Goal: Task Accomplishment & Management: Manage account settings

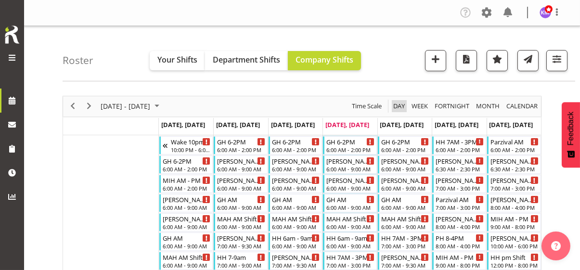
click at [396, 106] on span "Day" at bounding box center [398, 106] width 13 height 12
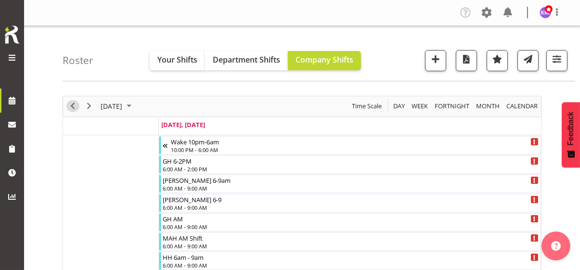
click at [74, 103] on span "Previous" at bounding box center [73, 106] width 12 height 12
click at [72, 104] on span "Previous" at bounding box center [73, 106] width 12 height 12
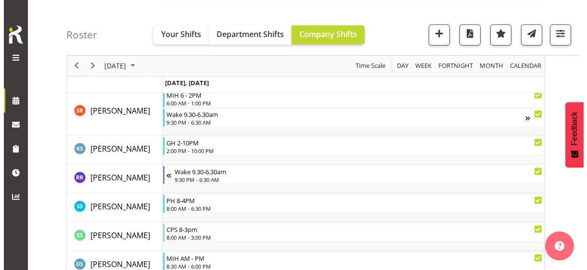
scroll to position [2696, 0]
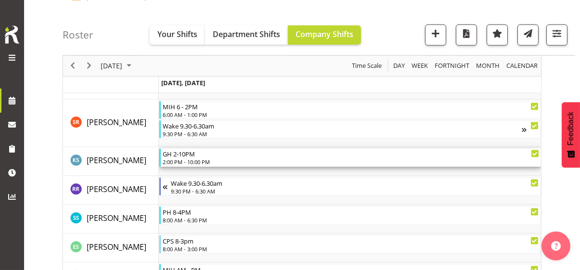
click at [195, 160] on div "2:00 PM - 10:00 PM" at bounding box center [351, 162] width 376 height 8
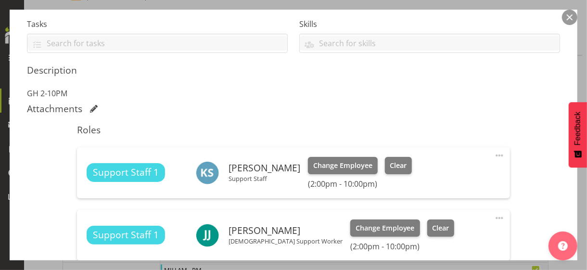
scroll to position [289, 0]
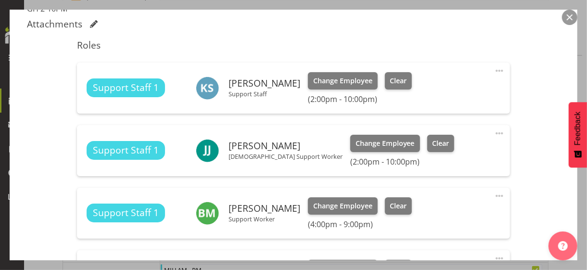
click at [494, 68] on span at bounding box center [500, 71] width 12 height 12
click at [435, 88] on link "Edit" at bounding box center [459, 91] width 92 height 17
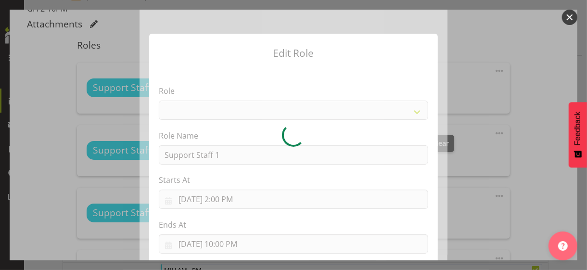
select select "1091"
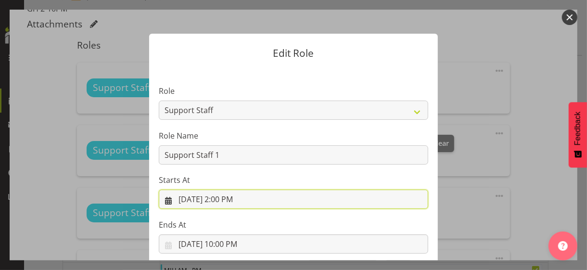
click at [224, 198] on input "[DATE] 2:00 PM" at bounding box center [294, 199] width 270 height 19
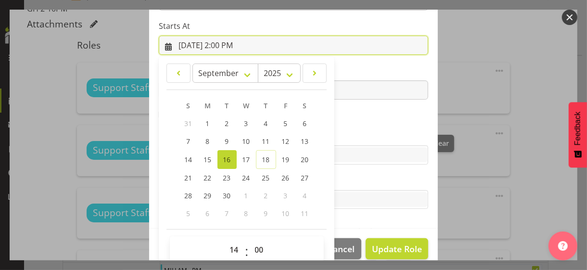
scroll to position [167, 0]
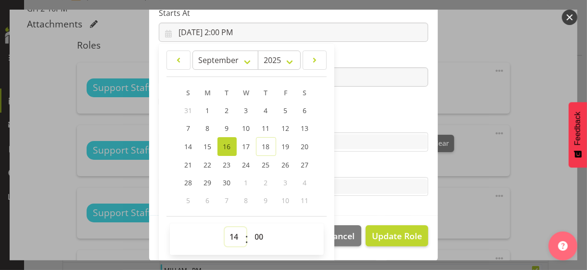
drag, startPoint x: 228, startPoint y: 232, endPoint x: 229, endPoint y: 227, distance: 5.4
click at [228, 230] on select "00 01 02 03 04 05 06 07 08 09 10 11 12 13 14 15 16 17 18 19 20 21 22 23" at bounding box center [236, 236] width 22 height 19
select select "13"
click at [225, 227] on select "00 01 02 03 04 05 06 07 08 09 10 11 12 13 14 15 16 17 18 19 20 21 22 23" at bounding box center [236, 236] width 22 height 19
type input "[DATE] 1:00 PM"
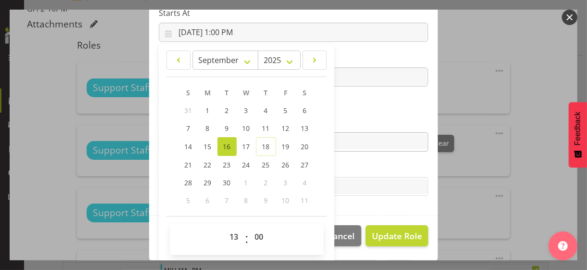
drag, startPoint x: 343, startPoint y: 119, endPoint x: 361, endPoint y: 141, distance: 28.7
click at [343, 118] on label "Skills" at bounding box center [294, 123] width 270 height 12
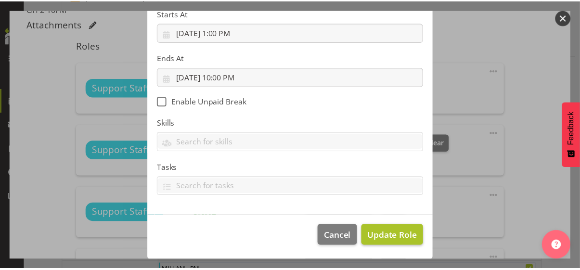
scroll to position [167, 0]
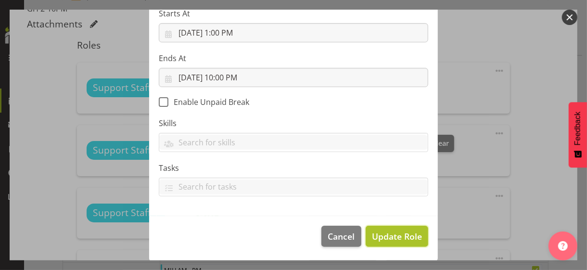
click at [386, 236] on span "Update Role" at bounding box center [397, 236] width 50 height 13
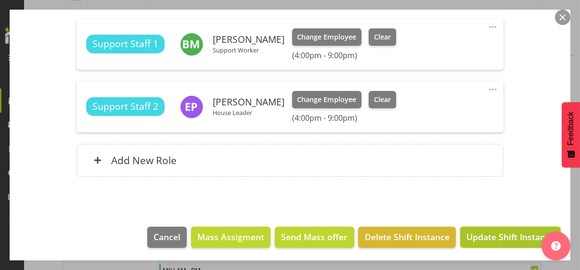
click at [483, 237] on span "Update Shift Instance" at bounding box center [510, 237] width 88 height 13
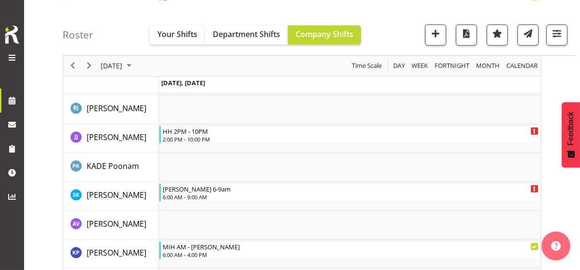
scroll to position [2696, 0]
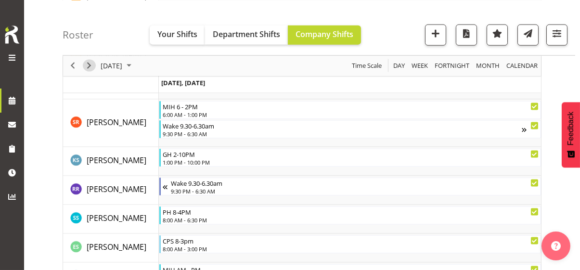
click at [90, 65] on span "Next" at bounding box center [89, 66] width 12 height 12
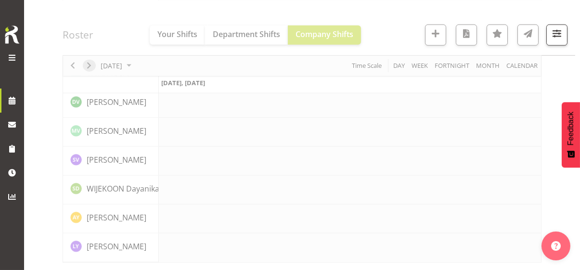
scroll to position [2240, 0]
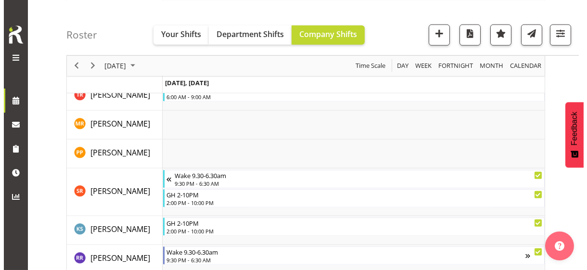
scroll to position [2430, 0]
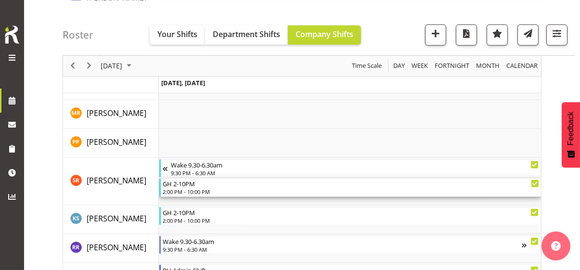
click at [195, 188] on div "2:00 PM - 10:00 PM" at bounding box center [351, 192] width 376 height 8
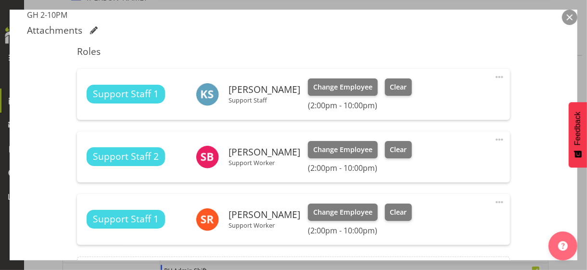
scroll to position [337, 0]
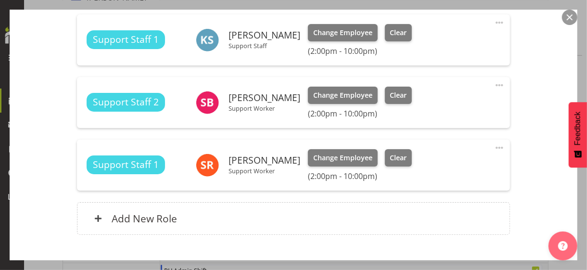
click at [494, 145] on span at bounding box center [500, 148] width 12 height 12
click at [425, 166] on link "Edit" at bounding box center [459, 168] width 92 height 17
select select "8"
select select "2025"
select select "14"
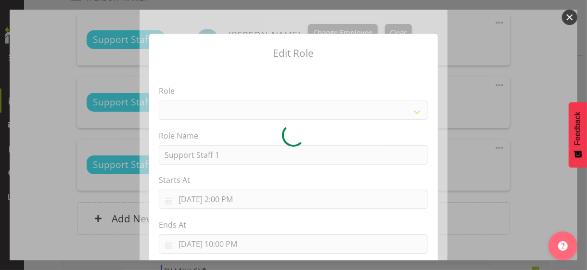
select select "1091"
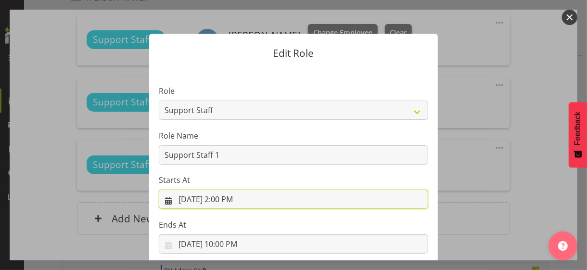
click at [228, 202] on input "[DATE] 2:00 PM" at bounding box center [294, 199] width 270 height 19
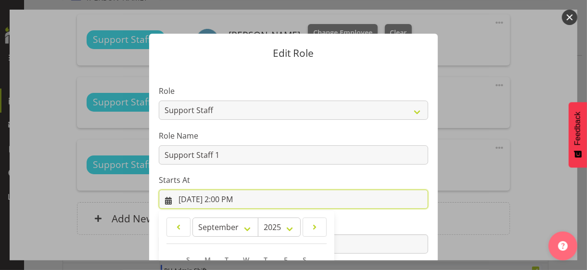
scroll to position [167, 0]
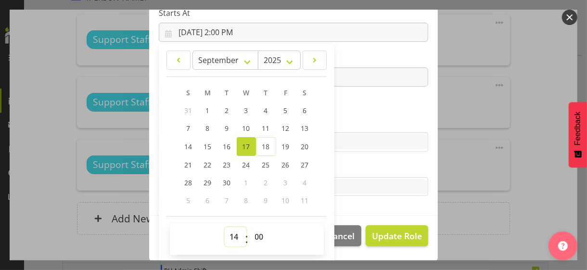
drag, startPoint x: 228, startPoint y: 233, endPoint x: 233, endPoint y: 227, distance: 8.6
click at [230, 232] on select "00 01 02 03 04 05 06 07 08 09 10 11 12 13 14 15 16 17 18 19 20 21 22 23" at bounding box center [236, 236] width 22 height 19
select select "16"
click at [225, 227] on select "00 01 02 03 04 05 06 07 08 09 10 11 12 13 14 15 16 17 18 19 20 21 22 23" at bounding box center [236, 236] width 22 height 19
type input "[DATE] 4:00 PM"
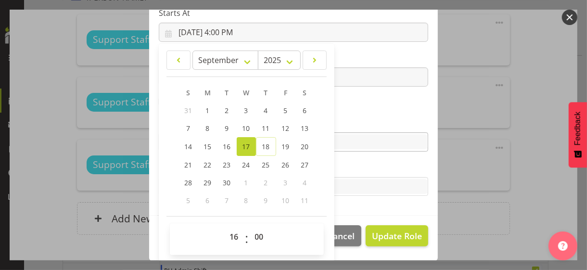
drag, startPoint x: 346, startPoint y: 116, endPoint x: 356, endPoint y: 134, distance: 20.5
click at [346, 117] on label "Skills" at bounding box center [294, 123] width 270 height 12
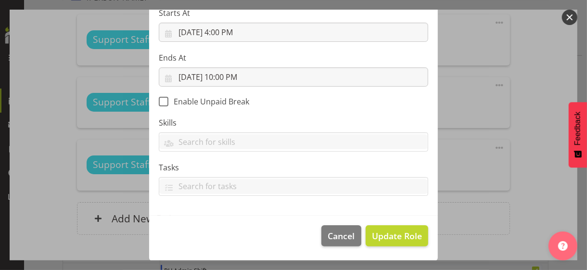
scroll to position [167, 0]
drag, startPoint x: 392, startPoint y: 238, endPoint x: 395, endPoint y: 224, distance: 14.3
click at [392, 238] on span "Update Role" at bounding box center [397, 236] width 50 height 13
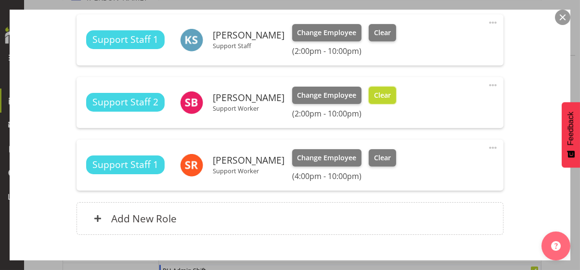
click at [391, 97] on span "Clear" at bounding box center [382, 95] width 17 height 11
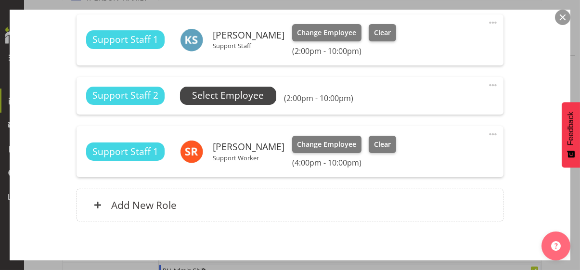
click at [251, 96] on span "Select Employee" at bounding box center [228, 96] width 72 height 14
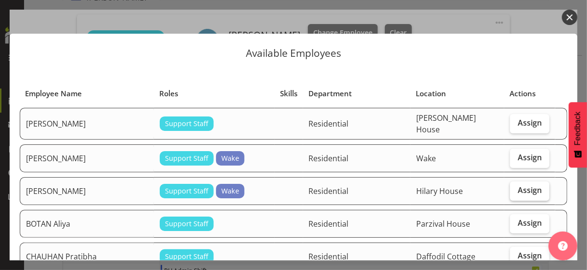
click at [526, 189] on span "Assign" at bounding box center [530, 190] width 24 height 10
click at [516, 189] on input "Assign" at bounding box center [513, 190] width 6 height 6
checkbox input "true"
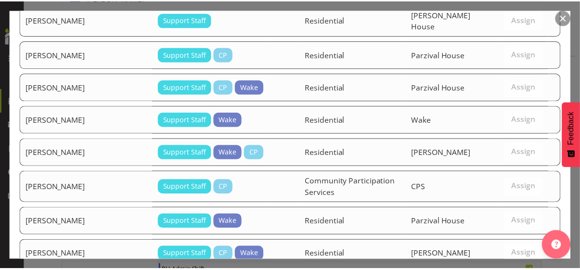
scroll to position [985, 0]
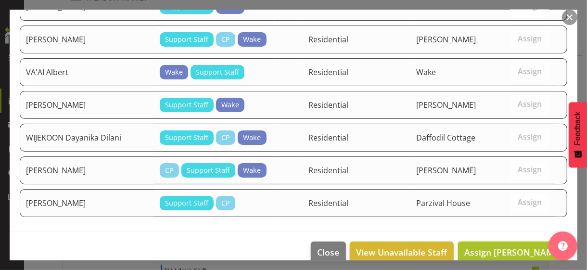
click at [506, 246] on span "Assign [PERSON_NAME]" at bounding box center [512, 252] width 97 height 12
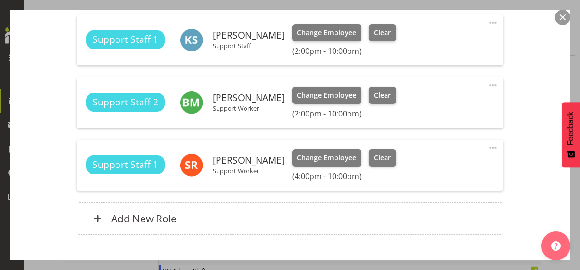
click at [512, 219] on div "Shift Instance Name GH 2-10PM Location [PERSON_NAME][GEOGRAPHIC_DATA] Departmen…" at bounding box center [290, 7] width 526 height 478
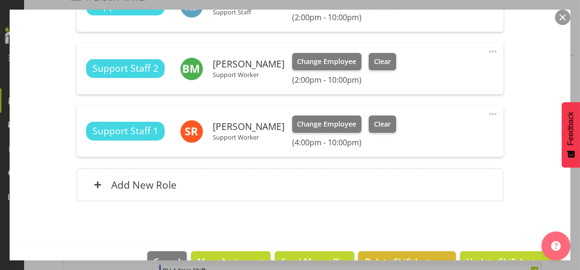
scroll to position [395, 0]
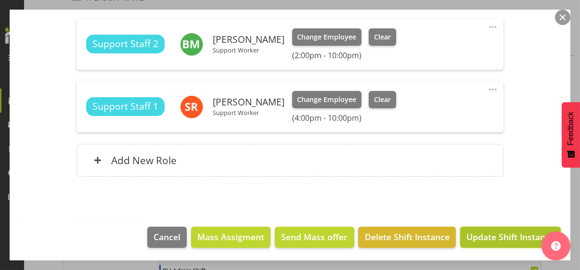
click at [494, 236] on span "Update Shift Instance" at bounding box center [510, 237] width 88 height 13
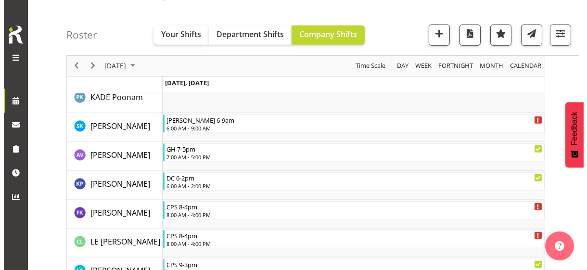
scroll to position [1660, 0]
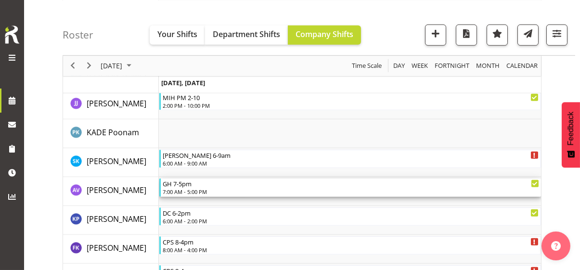
click at [191, 188] on div "7:00 AM - 5:00 PM" at bounding box center [351, 192] width 376 height 8
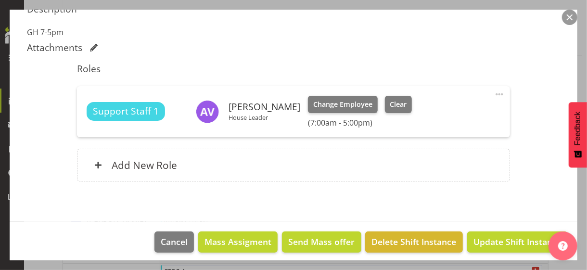
scroll to position [270, 0]
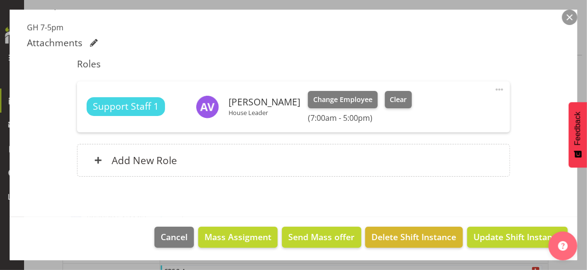
click at [494, 87] on span at bounding box center [500, 90] width 12 height 12
click at [431, 106] on link "Edit" at bounding box center [459, 110] width 92 height 17
select select "8"
select select "2025"
select select "17"
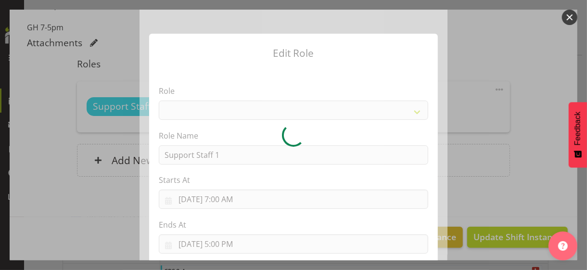
select select "1091"
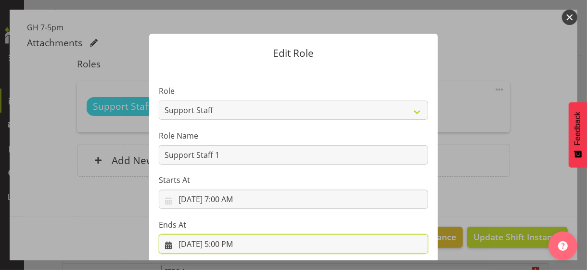
click at [225, 241] on input "[DATE] 5:00 PM" at bounding box center [294, 243] width 270 height 19
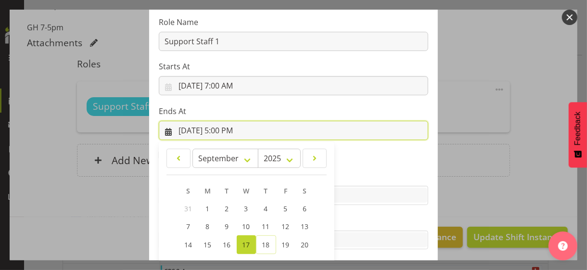
scroll to position [212, 0]
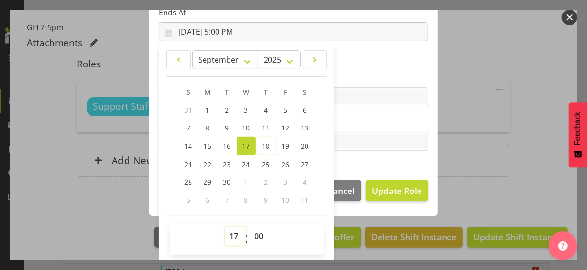
click at [231, 232] on select "00 01 02 03 04 05 06 07 08 09 10 11 12 13 14 15 16 17 18 19 20 21 22 23" at bounding box center [236, 236] width 22 height 19
select select "15"
click at [225, 227] on select "00 01 02 03 04 05 06 07 08 09 10 11 12 13 14 15 16 17 18 19 20 21 22 23" at bounding box center [236, 236] width 22 height 19
type input "[DATE] 3:00 PM"
drag, startPoint x: 256, startPoint y: 234, endPoint x: 258, endPoint y: 227, distance: 6.9
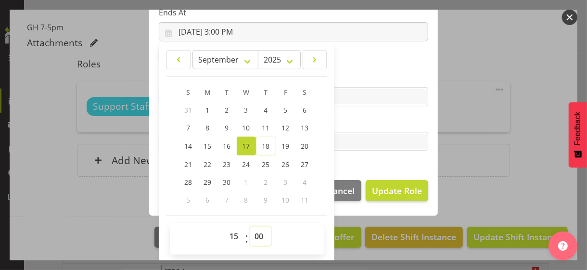
click at [256, 233] on select "00 01 02 03 04 05 06 07 08 09 10 11 12 13 14 15 16 17 18 19 20 21 22 23 24 25 2…" at bounding box center [261, 236] width 22 height 19
select select "30"
click at [250, 227] on select "00 01 02 03 04 05 06 07 08 09 10 11 12 13 14 15 16 17 18 19 20 21 22 23 24 25 2…" at bounding box center [261, 236] width 22 height 19
type input "[DATE] 3:30 PM"
click at [348, 123] on label "Tasks" at bounding box center [294, 122] width 270 height 12
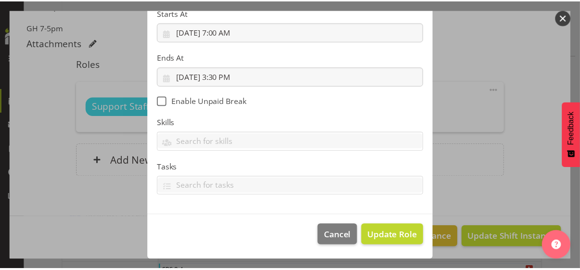
scroll to position [167, 0]
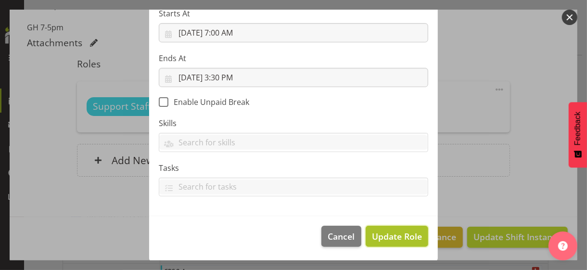
click at [387, 234] on span "Update Role" at bounding box center [397, 236] width 50 height 13
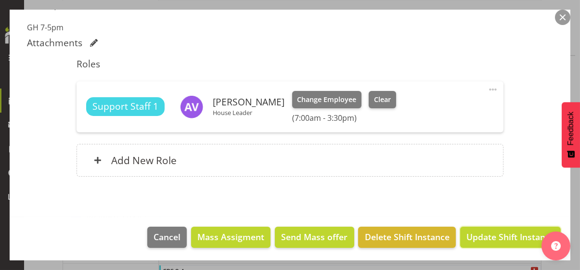
click at [502, 235] on span "Update Shift Instance" at bounding box center [510, 237] width 88 height 13
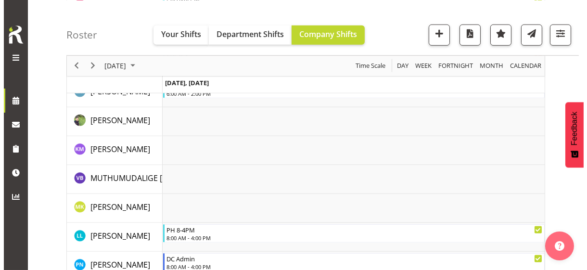
scroll to position [1879, 0]
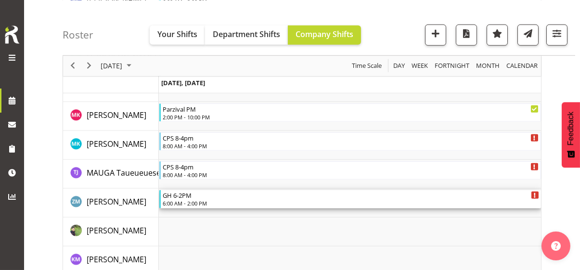
click at [202, 202] on div "6:00 AM - 2:00 PM" at bounding box center [351, 203] width 376 height 8
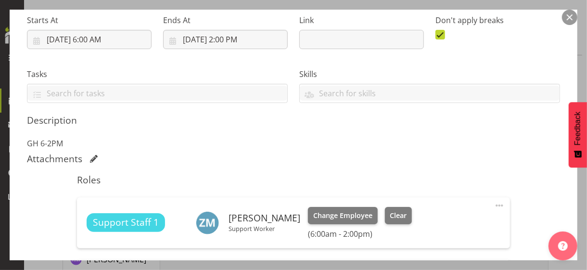
scroll to position [289, 0]
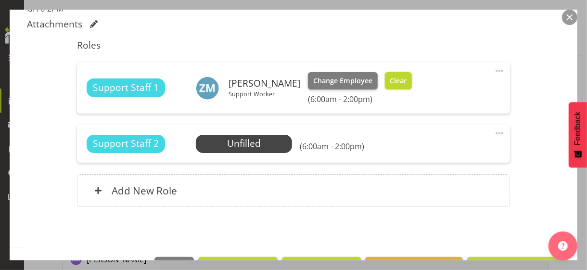
click at [396, 86] on button "Clear" at bounding box center [398, 80] width 27 height 17
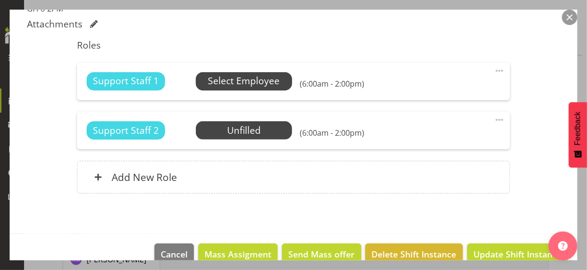
click at [239, 77] on span "Select Employee" at bounding box center [244, 81] width 72 height 14
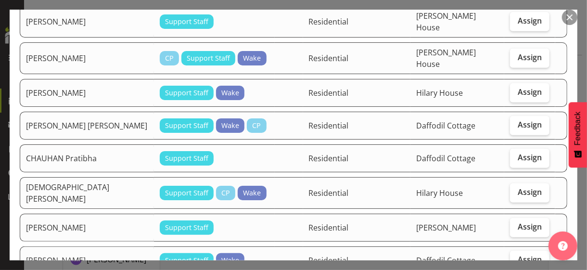
scroll to position [337, 0]
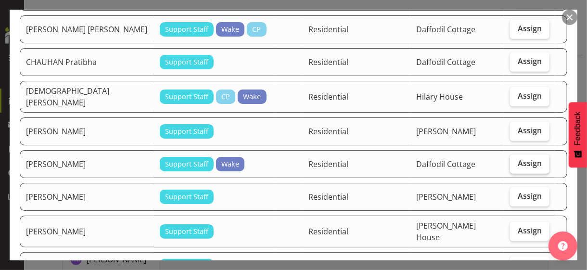
click at [519, 158] on span "Assign" at bounding box center [530, 163] width 24 height 10
click at [516, 160] on input "Assign" at bounding box center [513, 163] width 6 height 6
checkbox input "true"
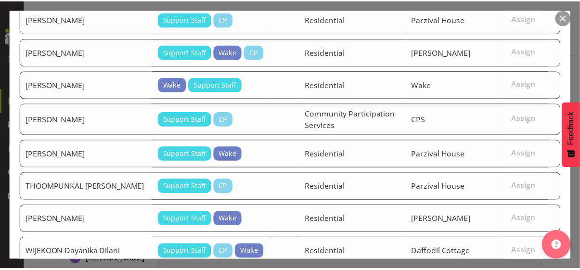
scroll to position [1085, 0]
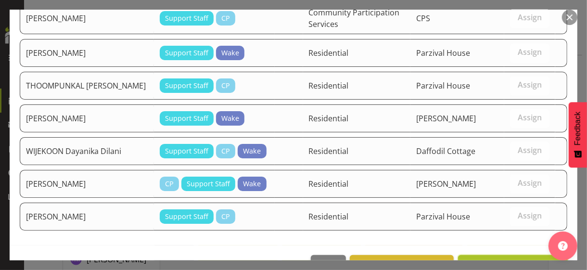
click at [516, 260] on span "Assign [PERSON_NAME]" at bounding box center [512, 266] width 97 height 12
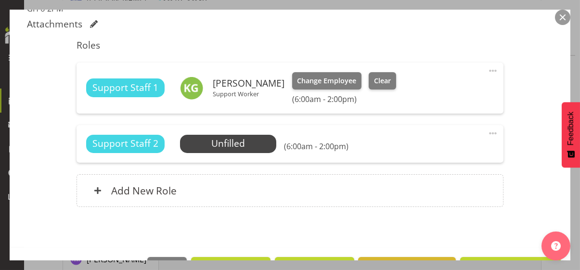
click at [518, 207] on div "Shift Instance Name GH 6-2PM Location [PERSON_NAME][GEOGRAPHIC_DATA] Department…" at bounding box center [290, 17] width 526 height 402
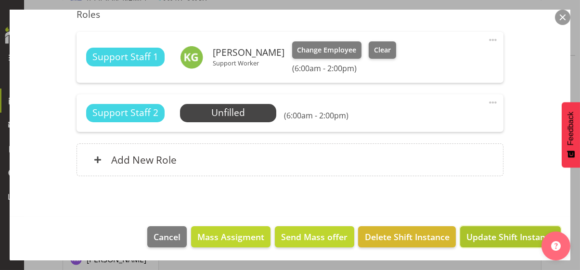
click at [491, 234] on span "Update Shift Instance" at bounding box center [510, 237] width 88 height 13
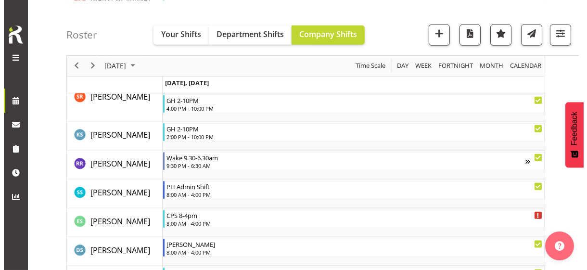
scroll to position [2553, 0]
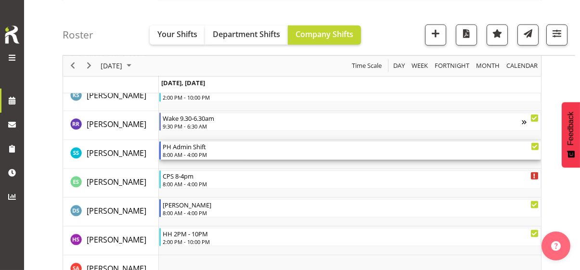
click at [189, 154] on div "8:00 AM - 4:00 PM" at bounding box center [351, 155] width 376 height 8
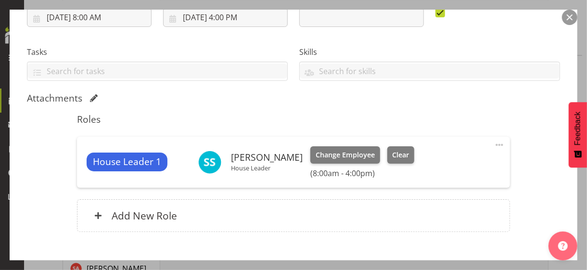
scroll to position [193, 0]
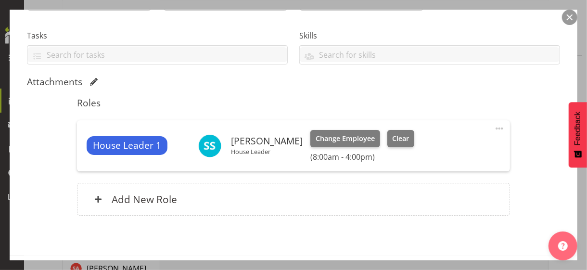
click at [494, 126] on span at bounding box center [500, 129] width 12 height 12
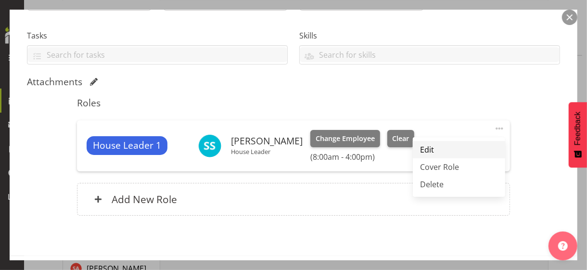
click at [432, 146] on link "Edit" at bounding box center [459, 149] width 92 height 17
select select "8"
select select "2025"
select select "8"
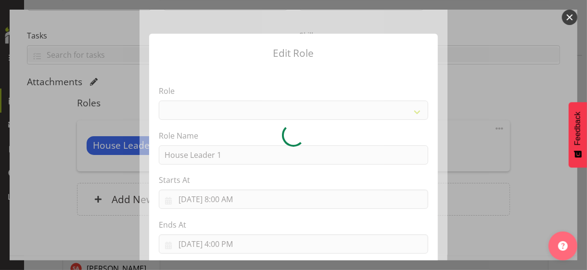
select select "1092"
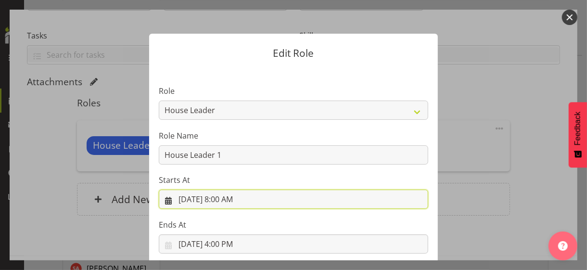
click at [230, 197] on input "[DATE] 8:00 AM" at bounding box center [294, 199] width 270 height 19
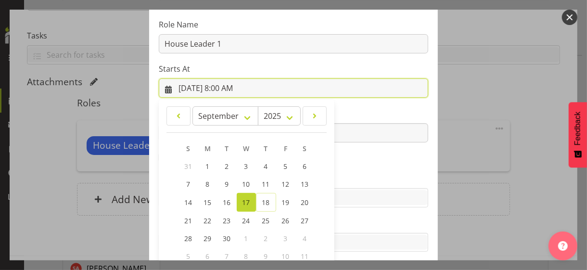
scroll to position [167, 0]
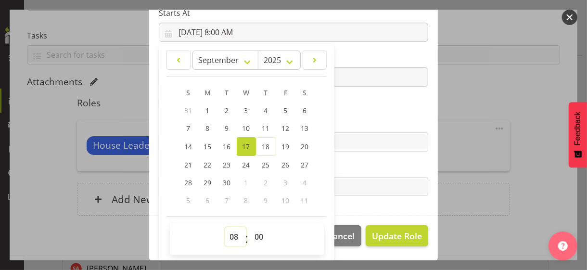
click at [232, 231] on select "00 01 02 03 04 05 06 07 08 09 10 11 12 13 14 15 16 17 18 19 20 21 22 23" at bounding box center [236, 236] width 22 height 19
select select "9"
click at [225, 227] on select "00 01 02 03 04 05 06 07 08 09 10 11 12 13 14 15 16 17 18 19 20 21 22 23" at bounding box center [236, 236] width 22 height 19
type input "[DATE] 9:00 AM"
drag, startPoint x: 253, startPoint y: 233, endPoint x: 254, endPoint y: 227, distance: 6.8
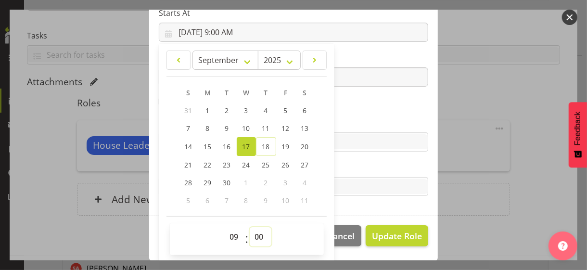
click at [253, 233] on select "00 01 02 03 04 05 06 07 08 09 10 11 12 13 14 15 16 17 18 19 20 21 22 23 24 25 2…" at bounding box center [261, 236] width 22 height 19
select select "30"
click at [250, 227] on select "00 01 02 03 04 05 06 07 08 09 10 11 12 13 14 15 16 17 18 19 20 21 22 23 24 25 2…" at bounding box center [261, 236] width 22 height 19
type input "[DATE] 9:30 AM"
click at [339, 120] on label "Skills" at bounding box center [294, 123] width 270 height 12
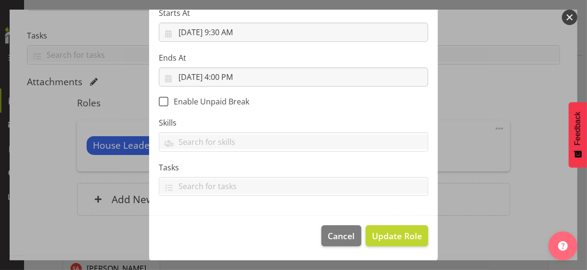
scroll to position [167, 0]
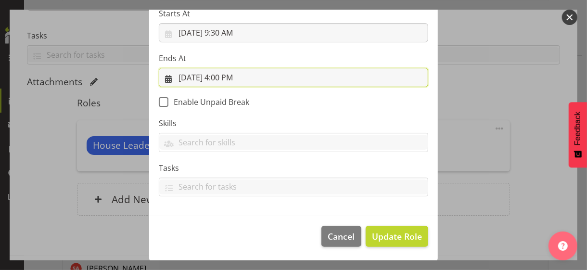
click at [229, 74] on input "[DATE] 4:00 PM" at bounding box center [294, 77] width 270 height 19
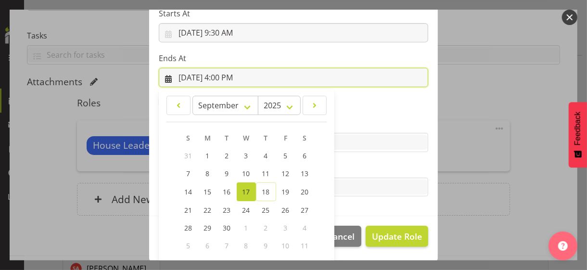
scroll to position [212, 0]
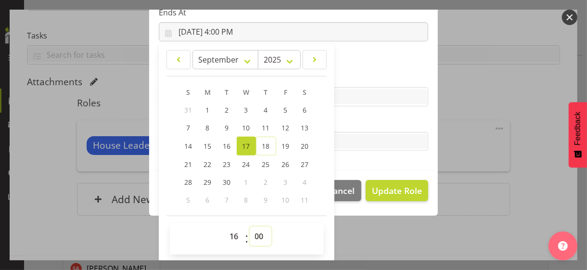
drag, startPoint x: 256, startPoint y: 234, endPoint x: 254, endPoint y: 227, distance: 7.5
click at [256, 234] on select "00 01 02 03 04 05 06 07 08 09 10 11 12 13 14 15 16 17 18 19 20 21 22 23 24 25 2…" at bounding box center [261, 236] width 22 height 19
select select "30"
click at [250, 227] on select "00 01 02 03 04 05 06 07 08 09 10 11 12 13 14 15 16 17 18 19 20 21 22 23 24 25 2…" at bounding box center [261, 236] width 22 height 19
type input "[DATE] 4:30 PM"
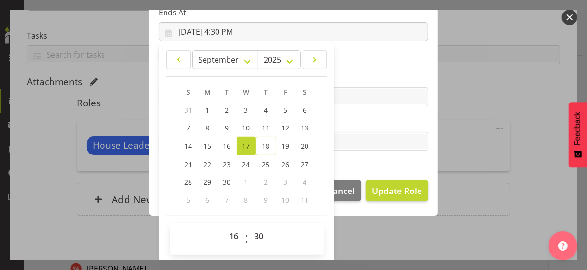
drag, startPoint x: 355, startPoint y: 124, endPoint x: 373, endPoint y: 156, distance: 37.1
click at [355, 124] on label "Tasks" at bounding box center [294, 122] width 270 height 12
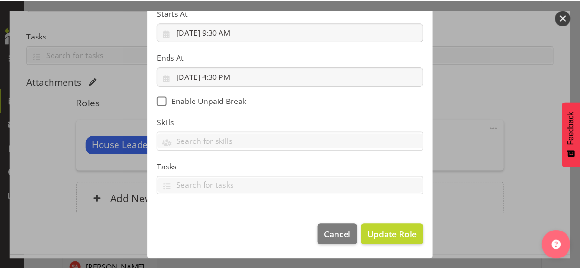
scroll to position [167, 0]
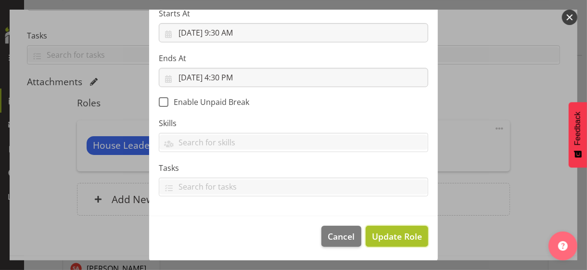
click at [401, 236] on span "Update Role" at bounding box center [397, 236] width 50 height 13
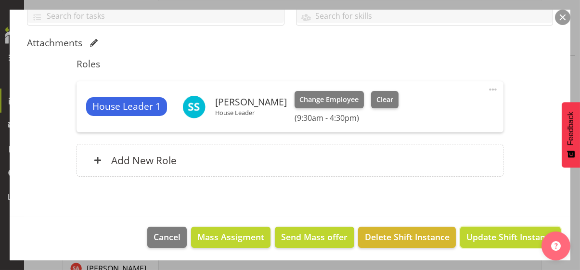
click at [489, 235] on span "Update Shift Instance" at bounding box center [510, 237] width 88 height 13
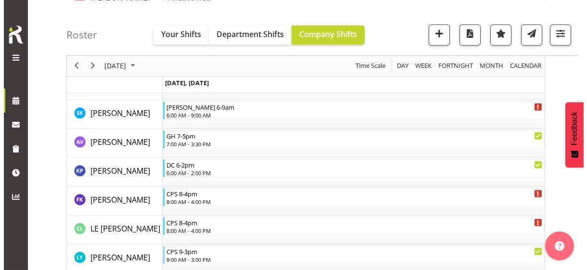
scroll to position [1687, 0]
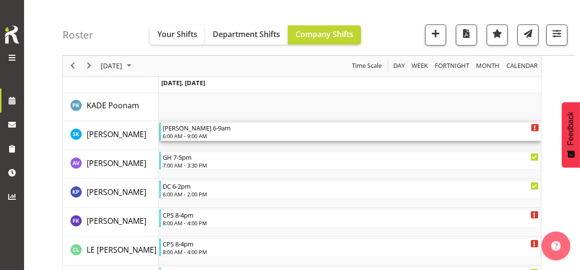
click at [193, 135] on div "6:00 AM - 9:00 AM" at bounding box center [351, 136] width 376 height 8
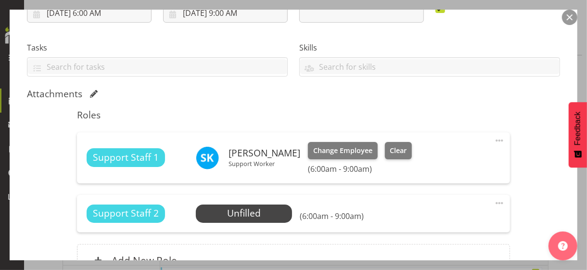
scroll to position [241, 0]
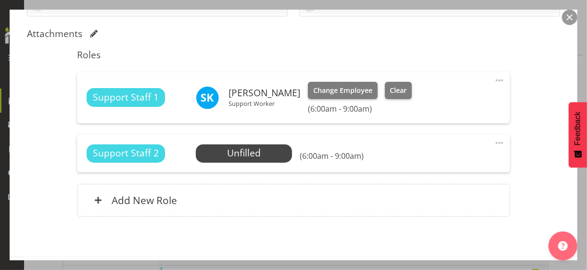
click at [494, 78] on span at bounding box center [500, 81] width 12 height 12
click at [442, 94] on link "Edit" at bounding box center [459, 101] width 92 height 17
select select "8"
select select "2025"
select select "6"
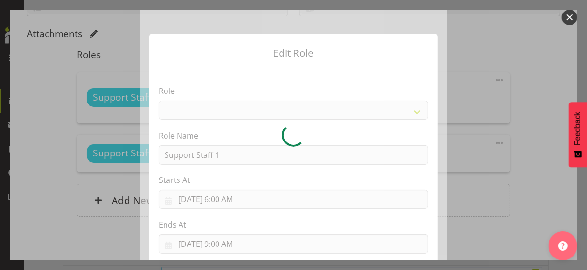
select select "1091"
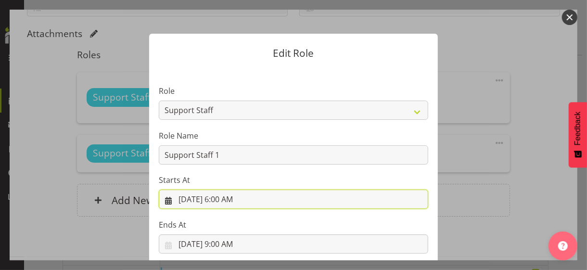
click at [234, 198] on input "[DATE] 6:00 AM" at bounding box center [294, 199] width 270 height 19
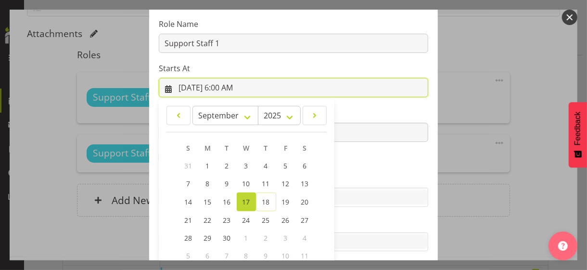
scroll to position [167, 0]
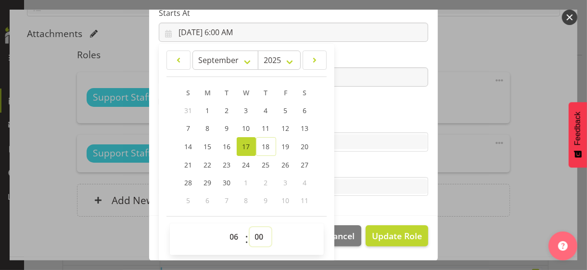
click at [254, 232] on select "00 01 02 03 04 05 06 07 08 09 10 11 12 13 14 15 16 17 18 19 20 21 22 23 24 25 2…" at bounding box center [261, 236] width 22 height 19
select select "20"
click at [250, 227] on select "00 01 02 03 04 05 06 07 08 09 10 11 12 13 14 15 16 17 18 19 20 21 22 23 24 25 2…" at bounding box center [261, 236] width 22 height 19
type input "[DATE] 6:20 AM"
drag, startPoint x: 344, startPoint y: 106, endPoint x: 371, endPoint y: 141, distance: 44.3
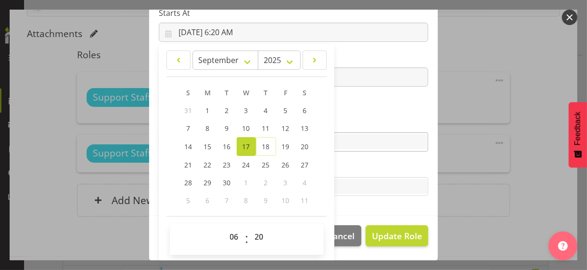
click at [345, 106] on section "Role CP House Leader Support Staff Wake Role Name Support Staff 1 Starts At [DA…" at bounding box center [293, 58] width 289 height 315
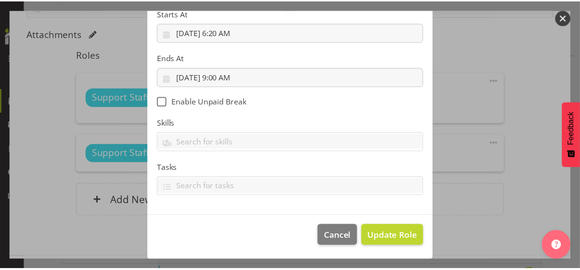
scroll to position [167, 0]
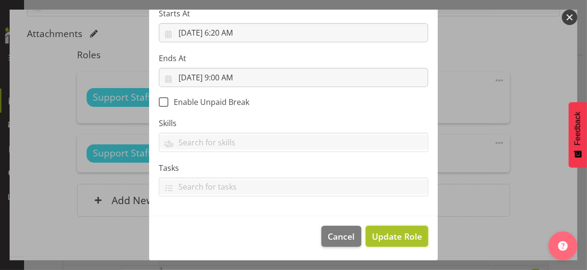
click at [391, 232] on span "Update Role" at bounding box center [397, 236] width 50 height 13
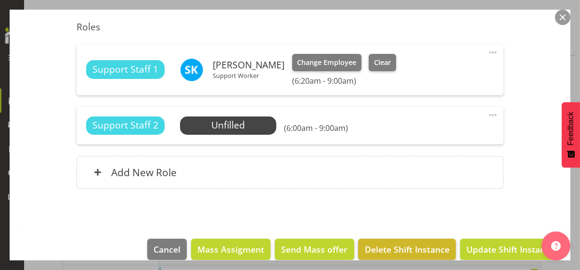
scroll to position [281, 0]
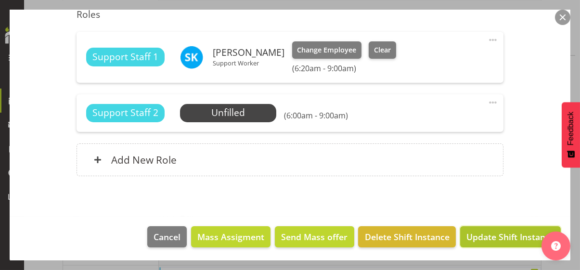
click at [488, 237] on span "Update Shift Instance" at bounding box center [510, 237] width 88 height 13
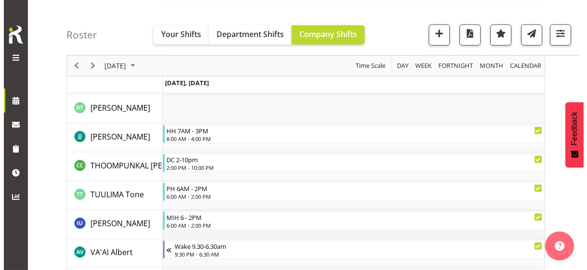
scroll to position [2842, 0]
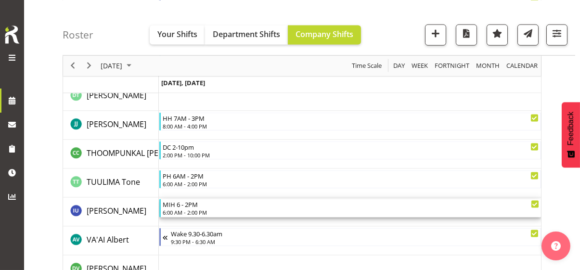
click at [184, 209] on div "6:00 AM - 2:00 PM" at bounding box center [351, 212] width 376 height 8
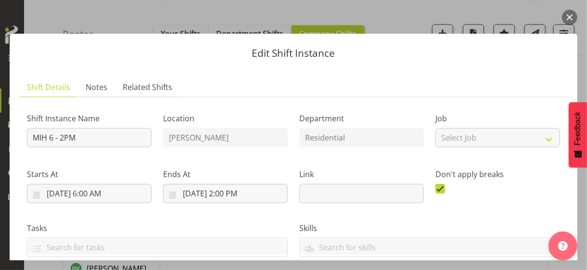
scroll to position [241, 0]
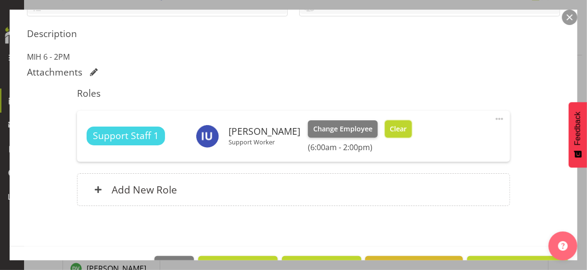
click at [390, 129] on span "Clear" at bounding box center [398, 129] width 17 height 11
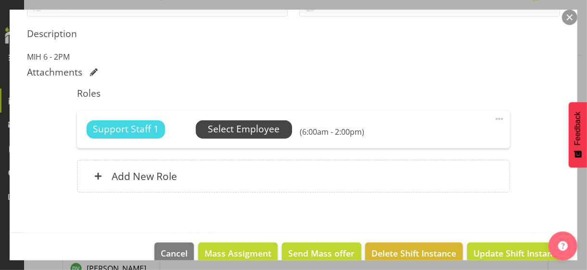
click at [242, 129] on span "Select Employee" at bounding box center [244, 129] width 72 height 14
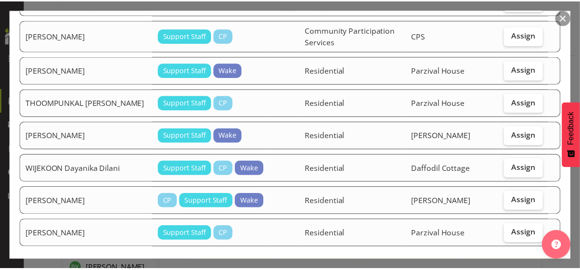
scroll to position [1054, 0]
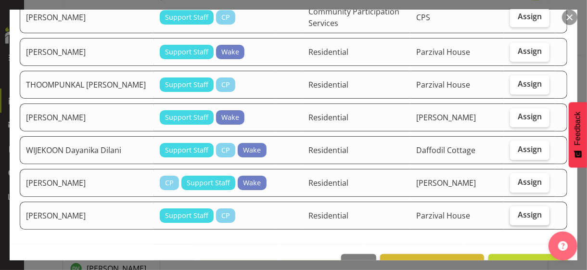
drag, startPoint x: 518, startPoint y: 126, endPoint x: 518, endPoint y: 178, distance: 52.5
click at [518, 144] on span "Assign" at bounding box center [530, 149] width 24 height 10
click at [516, 146] on input "Assign" at bounding box center [513, 149] width 6 height 6
checkbox input "true"
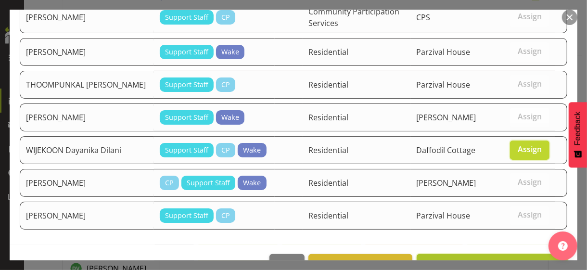
click at [507, 259] on span "Assign WIJEKOON Dayanika Dilani" at bounding box center [492, 265] width 139 height 12
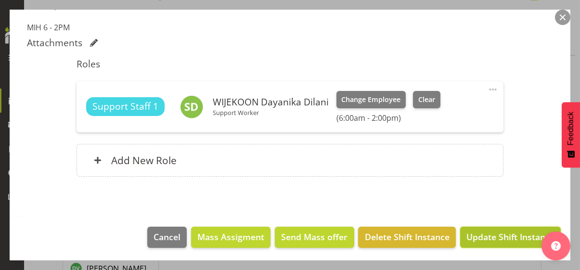
click at [505, 234] on span "Update Shift Instance" at bounding box center [510, 237] width 88 height 13
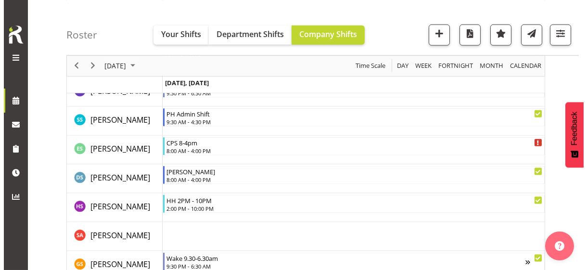
scroll to position [2545, 0]
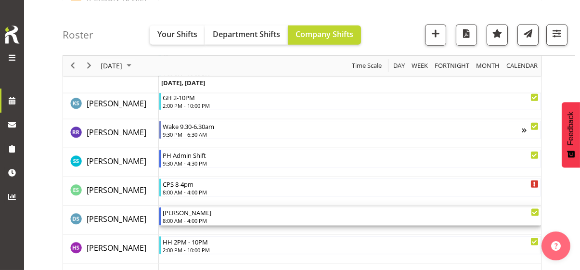
click at [193, 218] on div "8:00 AM - 4:00 PM" at bounding box center [351, 221] width 376 height 8
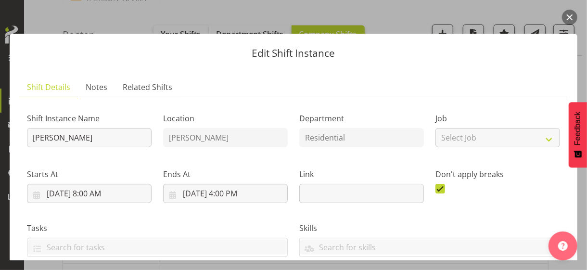
scroll to position [232, 0]
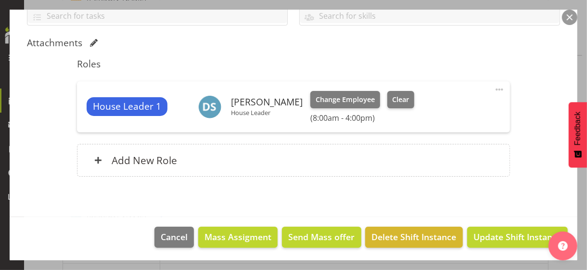
click at [494, 87] on span at bounding box center [500, 90] width 12 height 12
click at [441, 107] on link "Edit" at bounding box center [459, 110] width 92 height 17
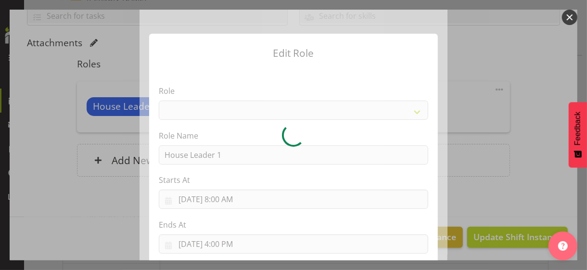
select select "1092"
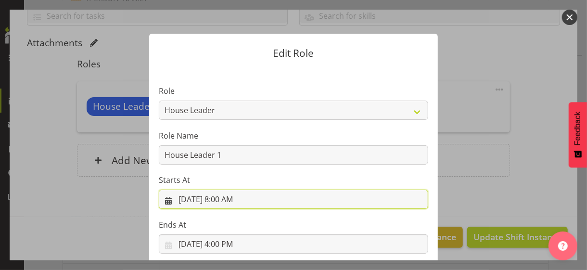
click at [226, 199] on input "[DATE] 8:00 AM" at bounding box center [294, 199] width 270 height 19
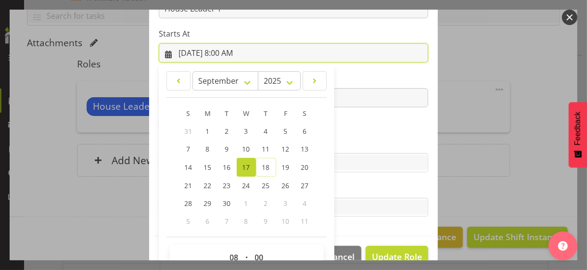
scroll to position [167, 0]
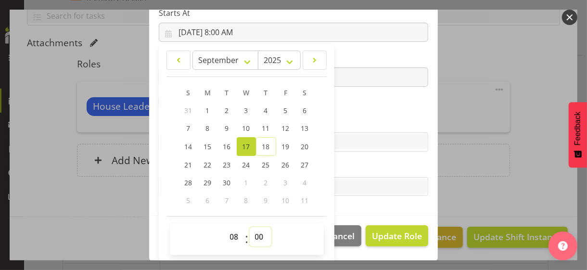
drag, startPoint x: 253, startPoint y: 235, endPoint x: 260, endPoint y: 227, distance: 10.9
click at [255, 232] on select "00 01 02 03 04 05 06 07 08 09 10 11 12 13 14 15 16 17 18 19 20 21 22 23 24 25 2…" at bounding box center [261, 236] width 22 height 19
select select "30"
click at [250, 227] on select "00 01 02 03 04 05 06 07 08 09 10 11 12 13 14 15 16 17 18 19 20 21 22 23 24 25 2…" at bounding box center [261, 236] width 22 height 19
type input "[DATE] 8:30 AM"
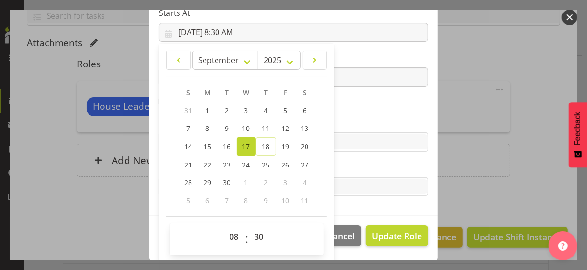
click at [356, 106] on section "Role CP House Leader Support Staff Wake Role Name House Leader 1 Starts At [DAT…" at bounding box center [293, 58] width 289 height 315
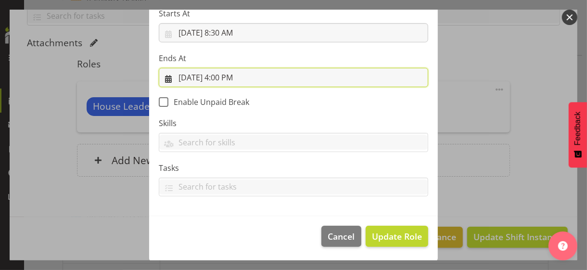
click at [219, 75] on input "[DATE] 4:00 PM" at bounding box center [294, 77] width 270 height 19
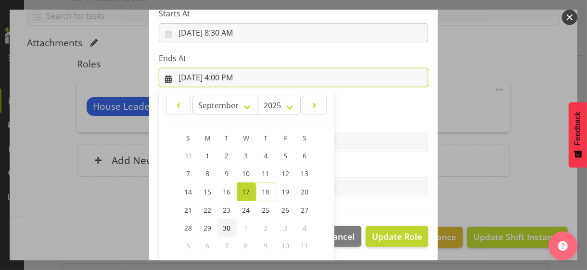
scroll to position [212, 0]
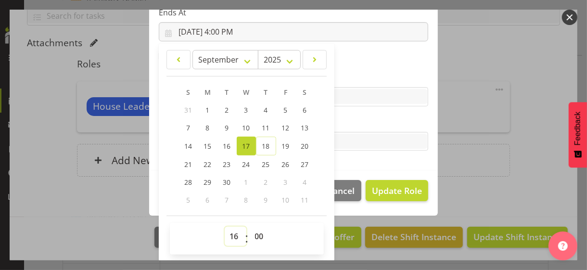
click at [231, 236] on select "00 01 02 03 04 05 06 07 08 09 10 11 12 13 14 15 16 17 18 19 20 21 22 23" at bounding box center [236, 236] width 22 height 19
select select "22"
click at [225, 227] on select "00 01 02 03 04 05 06 07 08 09 10 11 12 13 14 15 16 17 18 19 20 21 22 23" at bounding box center [236, 236] width 22 height 19
type input "[DATE] 10:00 PM"
click at [360, 119] on label "Tasks" at bounding box center [294, 122] width 270 height 12
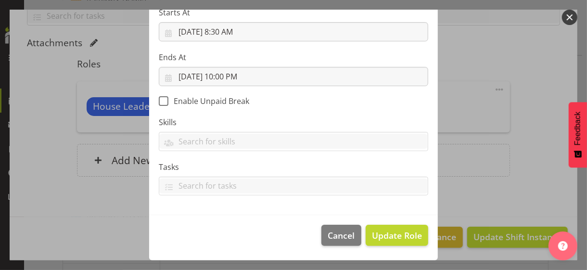
scroll to position [167, 0]
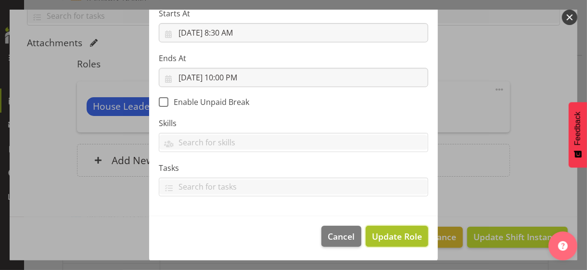
click at [386, 233] on span "Update Role" at bounding box center [397, 236] width 50 height 13
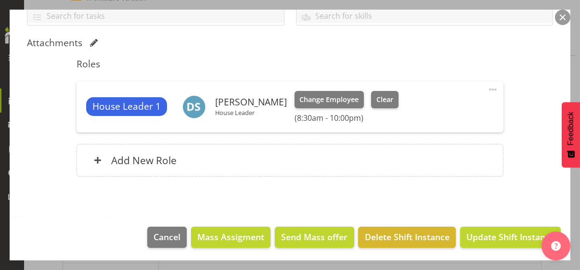
click at [487, 85] on span at bounding box center [493, 90] width 12 height 12
click at [417, 108] on link "Edit" at bounding box center [452, 110] width 92 height 17
select select "8"
select select "2025"
select select "22"
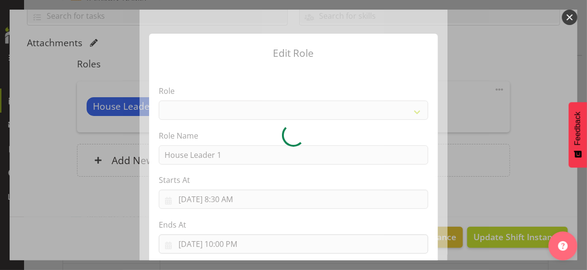
select select "1092"
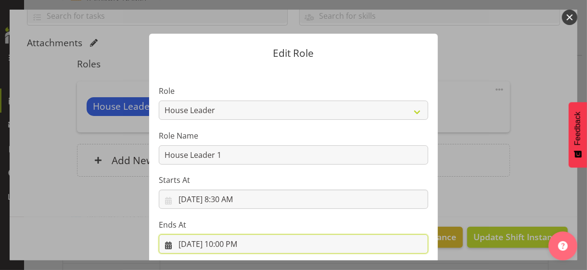
click at [229, 243] on input "[DATE] 10:00 PM" at bounding box center [294, 243] width 270 height 19
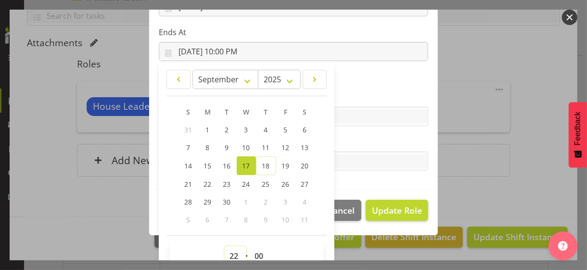
scroll to position [197, 0]
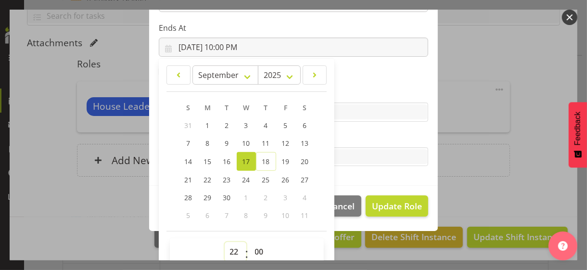
drag, startPoint x: 232, startPoint y: 250, endPoint x: 233, endPoint y: 242, distance: 8.9
click at [232, 250] on select "00 01 02 03 04 05 06 07 08 09 10 11 12 13 14 15 16 17 18 19 20 21 22 23" at bounding box center [236, 251] width 22 height 19
select select "20"
click at [225, 242] on select "00 01 02 03 04 05 06 07 08 09 10 11 12 13 14 15 16 17 18 19 20 21 22 23" at bounding box center [236, 251] width 22 height 19
type input "[DATE] 8:00 PM"
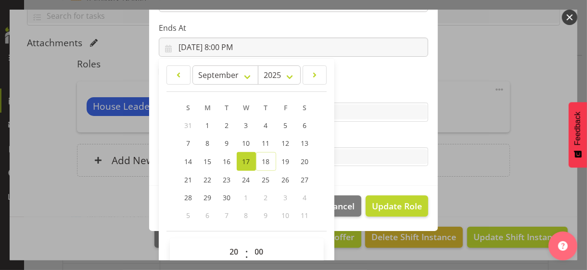
click at [343, 141] on label "Tasks" at bounding box center [294, 138] width 270 height 12
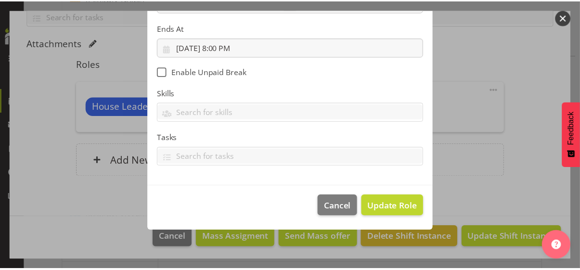
scroll to position [167, 0]
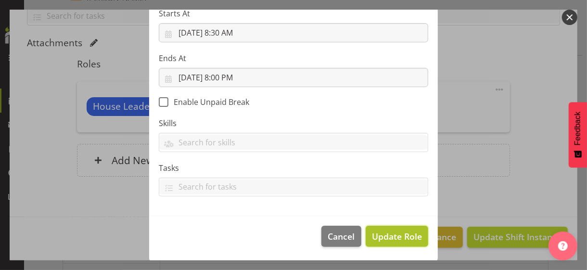
drag, startPoint x: 382, startPoint y: 240, endPoint x: 393, endPoint y: 235, distance: 12.3
click at [382, 240] on span "Update Role" at bounding box center [397, 236] width 50 height 13
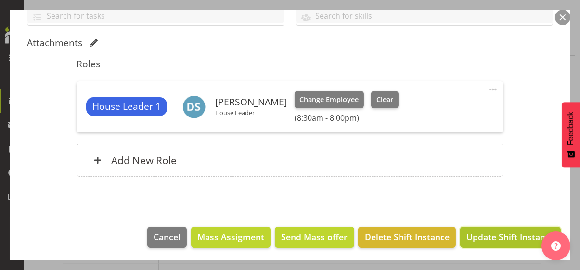
click at [482, 235] on span "Update Shift Instance" at bounding box center [510, 237] width 88 height 13
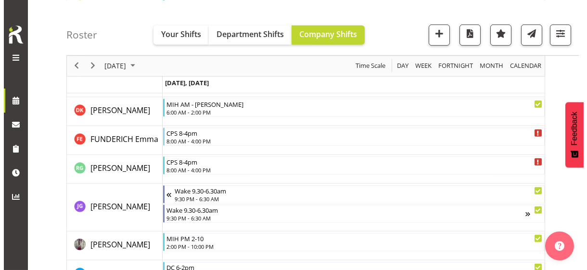
scroll to position [1197, 0]
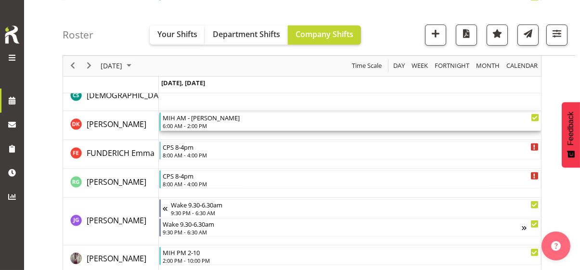
click at [204, 121] on div "MIH AM - [PERSON_NAME]" at bounding box center [351, 118] width 376 height 10
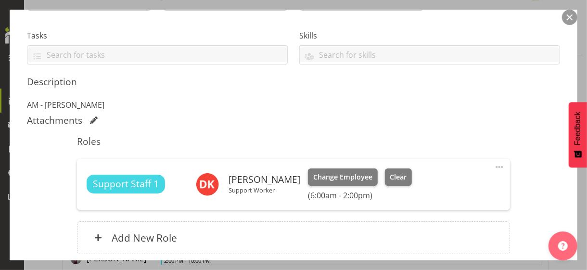
scroll to position [241, 0]
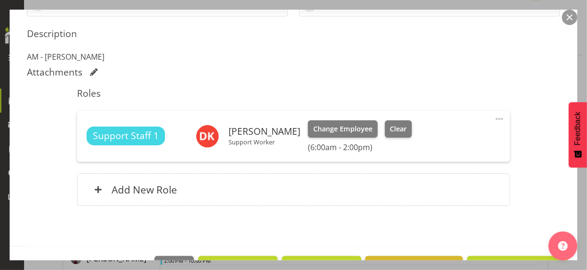
click at [494, 117] on span at bounding box center [500, 119] width 12 height 12
click at [423, 134] on link "Edit" at bounding box center [459, 139] width 92 height 17
select select "8"
select select "2025"
select select "14"
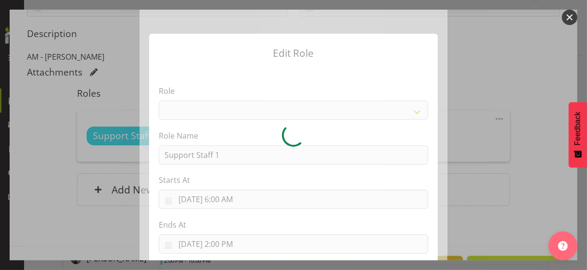
select select "1091"
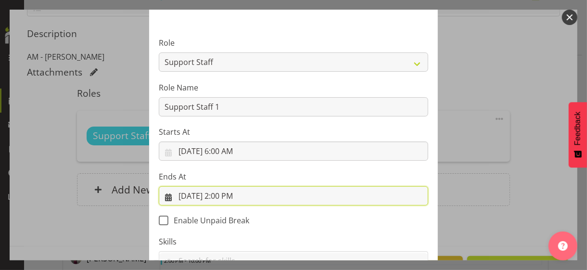
click at [228, 191] on input "[DATE] 2:00 PM" at bounding box center [294, 195] width 270 height 19
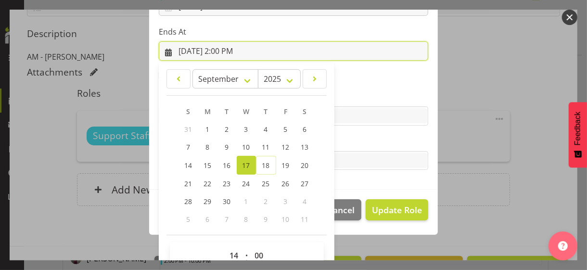
scroll to position [212, 0]
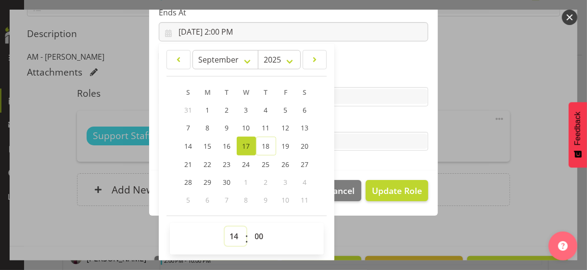
click at [228, 232] on select "00 01 02 03 04 05 06 07 08 09 10 11 12 13 14 15 16 17 18 19 20 21 22 23" at bounding box center [236, 236] width 22 height 19
select select "16"
click at [225, 227] on select "00 01 02 03 04 05 06 07 08 09 10 11 12 13 14 15 16 17 18 19 20 21 22 23" at bounding box center [236, 236] width 22 height 19
type input "[DATE] 4:00 PM"
drag, startPoint x: 252, startPoint y: 236, endPoint x: 257, endPoint y: 226, distance: 11.0
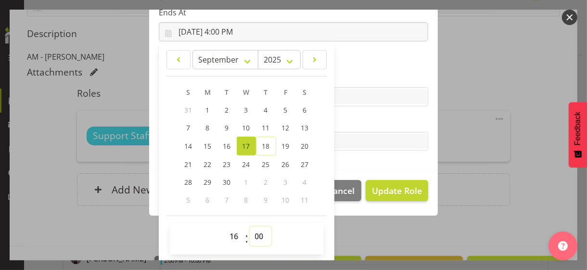
click at [255, 232] on select "00 01 02 03 04 05 06 07 08 09 10 11 12 13 14 15 16 17 18 19 20 21 22 23 24 25 2…" at bounding box center [261, 236] width 22 height 19
select select "15"
click at [250, 227] on select "00 01 02 03 04 05 06 07 08 09 10 11 12 13 14 15 16 17 18 19 20 21 22 23 24 25 2…" at bounding box center [261, 236] width 22 height 19
type input "[DATE] 4:15 PM"
drag, startPoint x: 340, startPoint y: 117, endPoint x: 363, endPoint y: 148, distance: 38.5
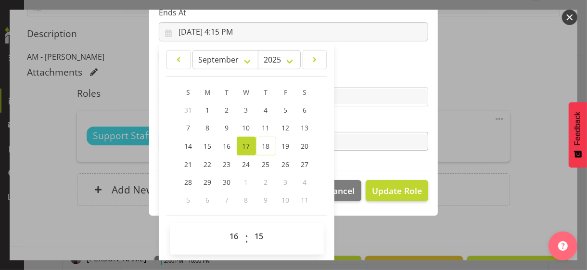
click at [340, 118] on label "Tasks" at bounding box center [294, 122] width 270 height 12
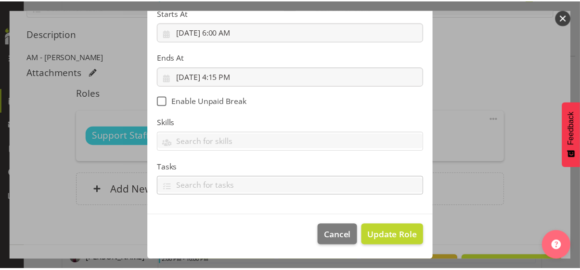
scroll to position [167, 0]
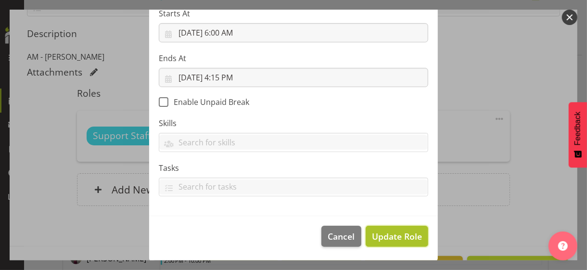
click at [389, 236] on span "Update Role" at bounding box center [397, 236] width 50 height 13
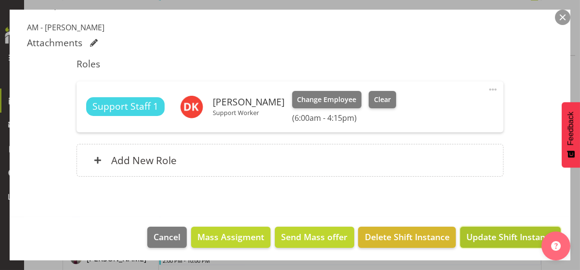
click at [481, 237] on span "Update Shift Instance" at bounding box center [510, 237] width 88 height 13
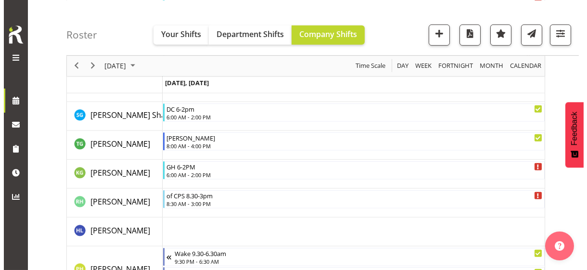
scroll to position [1390, 0]
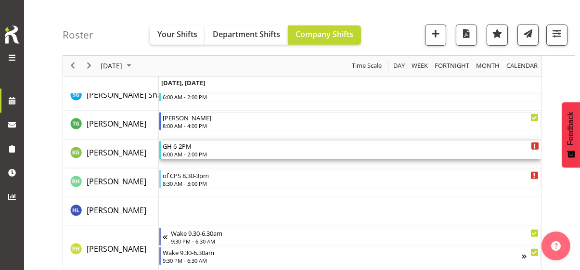
click at [187, 151] on div "6:00 AM - 2:00 PM" at bounding box center [351, 154] width 376 height 8
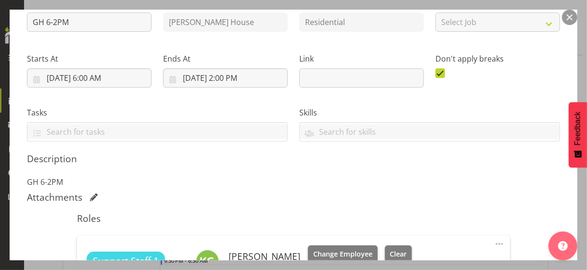
scroll to position [241, 0]
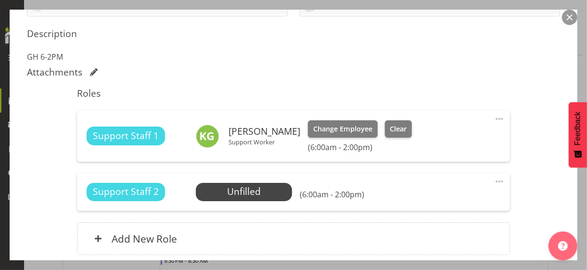
click at [494, 116] on span at bounding box center [500, 119] width 12 height 12
click at [435, 137] on link "Edit" at bounding box center [459, 139] width 92 height 17
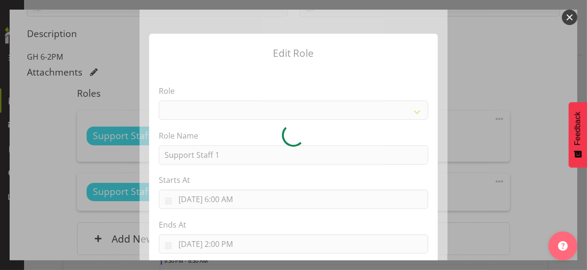
select select "1091"
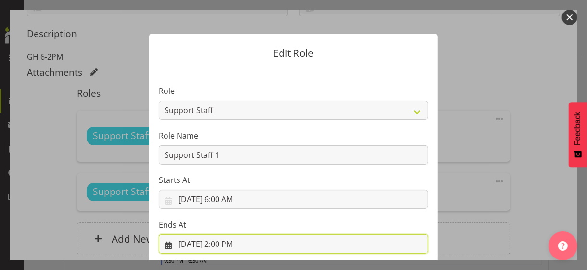
click at [234, 239] on input "[DATE] 2:00 PM" at bounding box center [294, 243] width 270 height 19
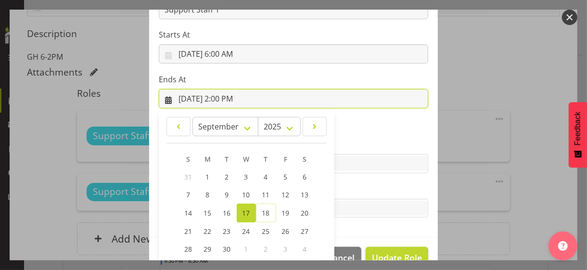
scroll to position [212, 0]
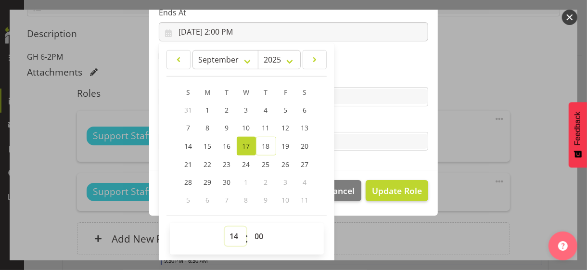
drag, startPoint x: 228, startPoint y: 235, endPoint x: 231, endPoint y: 227, distance: 8.7
click at [228, 235] on select "00 01 02 03 04 05 06 07 08 09 10 11 12 13 14 15 16 17 18 19 20 21 22 23" at bounding box center [236, 236] width 22 height 19
select select "16"
click at [225, 227] on select "00 01 02 03 04 05 06 07 08 09 10 11 12 13 14 15 16 17 18 19 20 21 22 23" at bounding box center [236, 236] width 22 height 19
type input "[DATE] 4:00 PM"
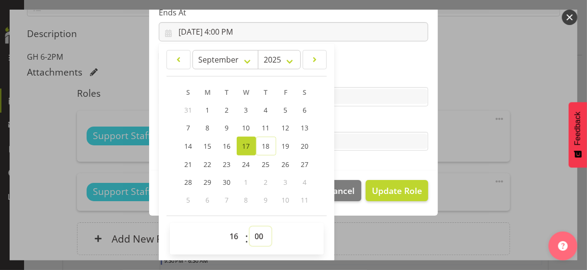
drag, startPoint x: 252, startPoint y: 234, endPoint x: 257, endPoint y: 227, distance: 8.3
click at [253, 234] on select "00 01 02 03 04 05 06 07 08 09 10 11 12 13 14 15 16 17 18 19 20 21 22 23 24 25 2…" at bounding box center [261, 236] width 22 height 19
select select "15"
click at [250, 227] on select "00 01 02 03 04 05 06 07 08 09 10 11 12 13 14 15 16 17 18 19 20 21 22 23 24 25 2…" at bounding box center [261, 236] width 22 height 19
type input "[DATE] 4:15 PM"
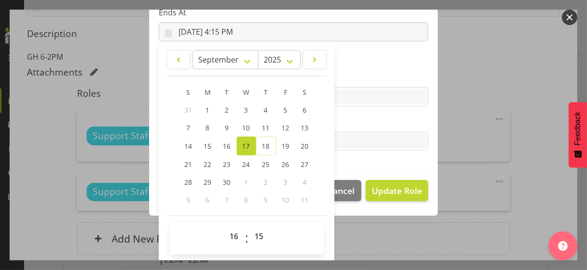
click at [365, 120] on label "Tasks" at bounding box center [294, 122] width 270 height 12
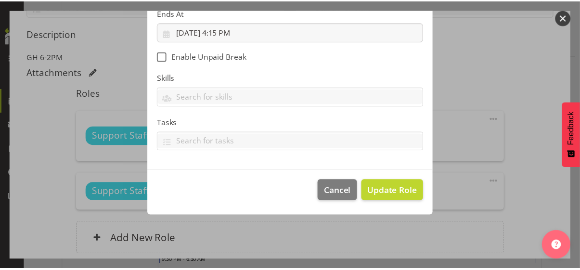
scroll to position [167, 0]
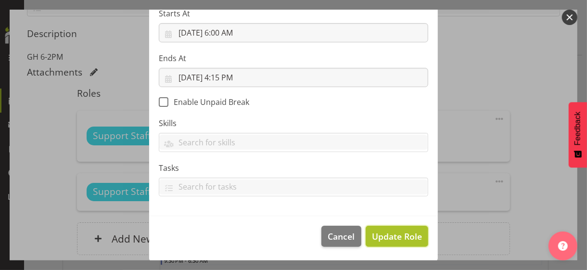
click at [395, 231] on span "Update Role" at bounding box center [397, 236] width 50 height 13
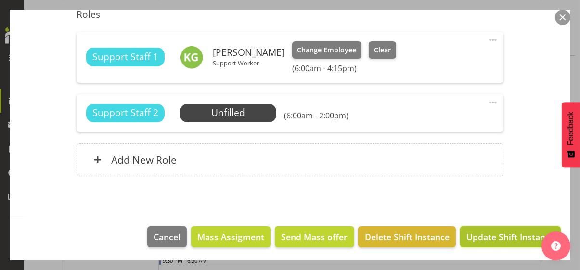
click at [494, 235] on span "Update Shift Instance" at bounding box center [510, 237] width 88 height 13
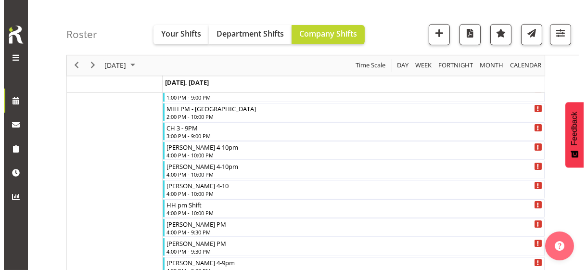
scroll to position [523, 0]
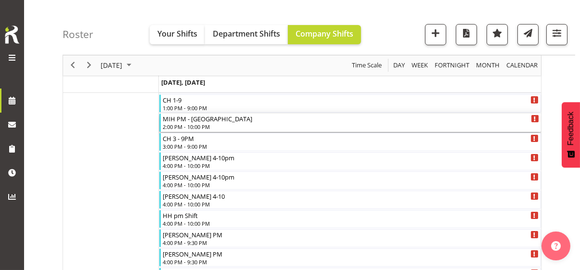
click at [188, 125] on div "2:00 PM - 10:00 PM" at bounding box center [351, 127] width 376 height 8
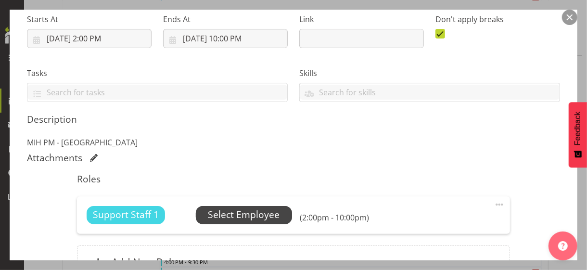
scroll to position [241, 0]
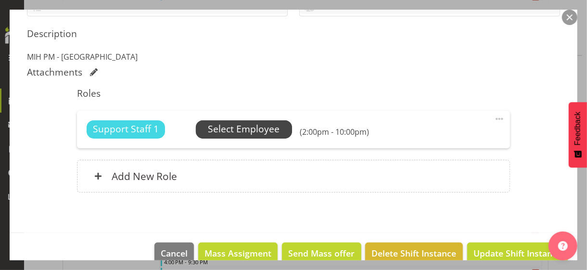
click at [220, 129] on span "Select Employee" at bounding box center [244, 129] width 72 height 14
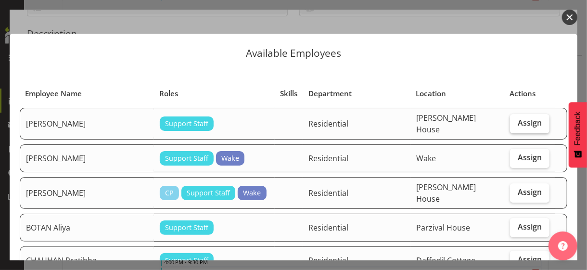
click at [518, 122] on span "Assign" at bounding box center [530, 123] width 24 height 10
click at [516, 122] on input "Assign" at bounding box center [513, 123] width 6 height 6
checkbox input "true"
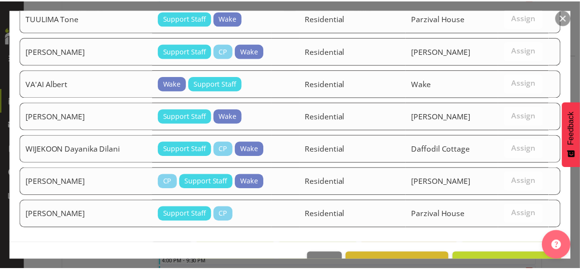
scroll to position [953, 0]
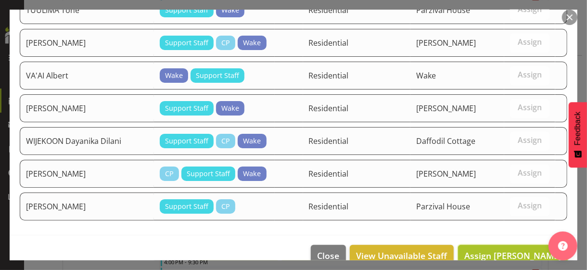
click at [508, 250] on span "Assign [PERSON_NAME]" at bounding box center [512, 256] width 97 height 12
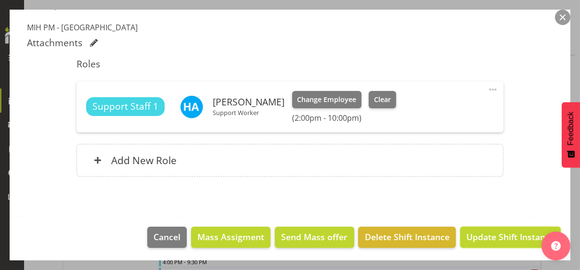
click at [507, 235] on span "Update Shift Instance" at bounding box center [510, 237] width 88 height 13
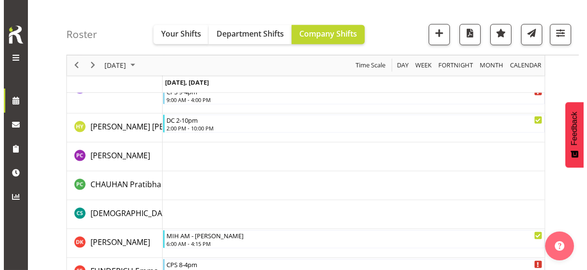
scroll to position [1023, 0]
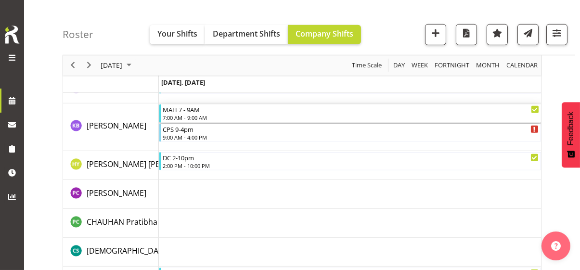
click at [193, 112] on div "MAH 7 - 9AM" at bounding box center [351, 109] width 376 height 10
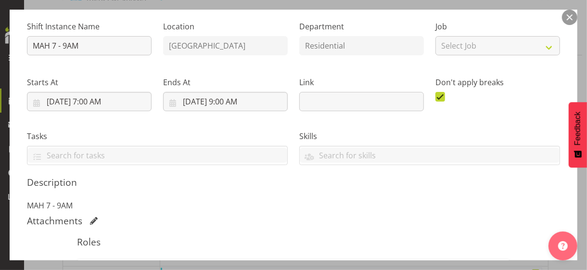
scroll to position [193, 0]
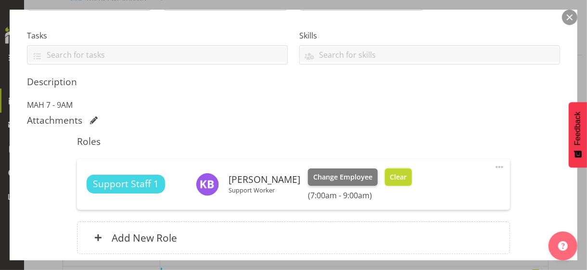
click at [413, 177] on button "Clear" at bounding box center [398, 176] width 27 height 17
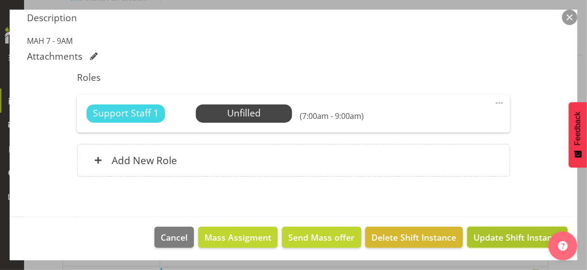
click at [486, 236] on span "Update Shift Instance" at bounding box center [518, 237] width 88 height 13
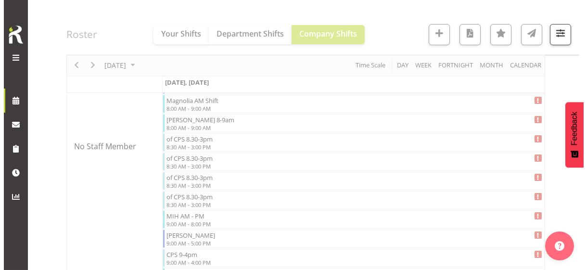
scroll to position [1042, 0]
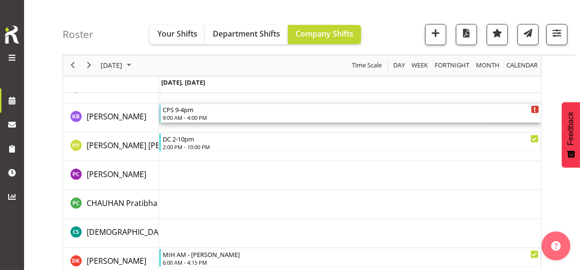
click at [192, 116] on div "9:00 AM - 4:00 PM" at bounding box center [351, 118] width 376 height 8
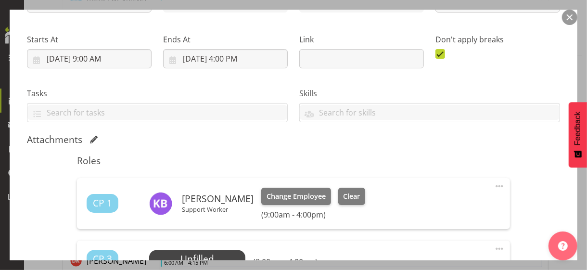
scroll to position [281, 0]
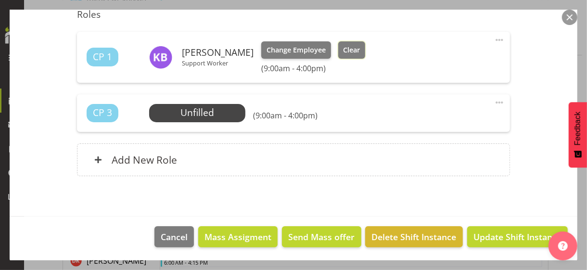
drag, startPoint x: 367, startPoint y: 49, endPoint x: 387, endPoint y: 66, distance: 25.9
click at [360, 49] on span "Clear" at bounding box center [351, 50] width 17 height 11
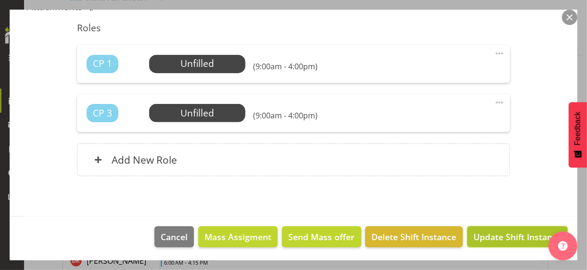
click at [499, 238] on span "Update Shift Instance" at bounding box center [518, 237] width 88 height 13
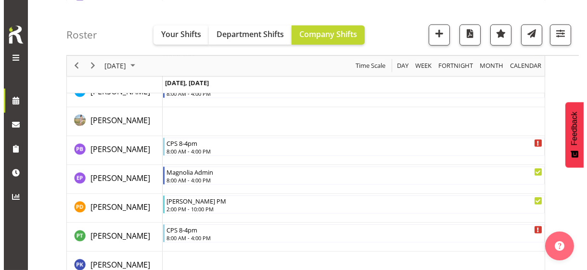
scroll to position [2169, 0]
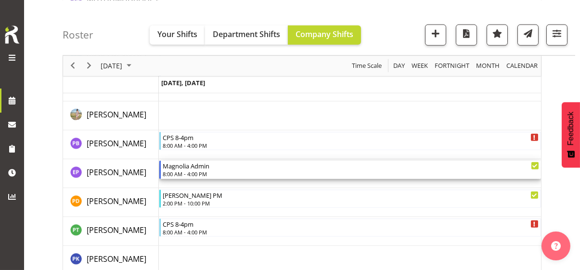
click at [192, 172] on div "8:00 AM - 4:00 PM" at bounding box center [351, 174] width 376 height 8
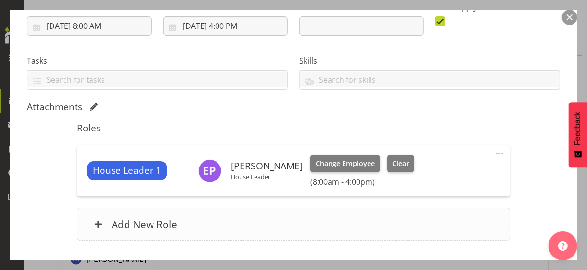
scroll to position [232, 0]
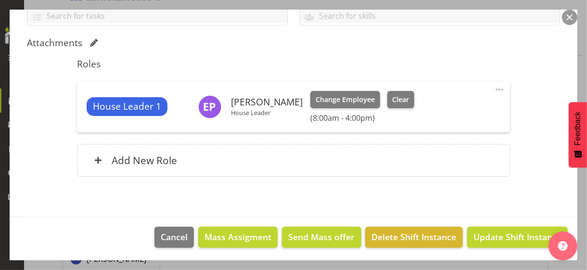
click at [494, 84] on span at bounding box center [500, 90] width 12 height 12
click at [433, 104] on link "Edit" at bounding box center [459, 110] width 92 height 17
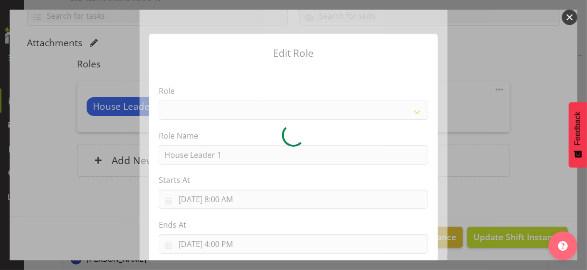
select select "1092"
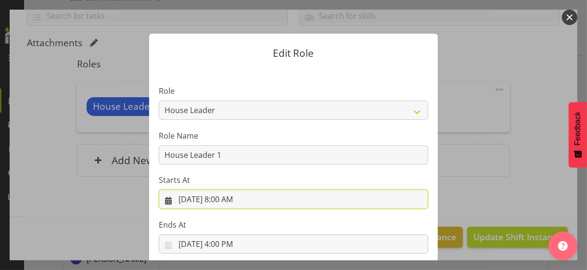
click at [228, 199] on input "[DATE] 8:00 AM" at bounding box center [294, 199] width 270 height 19
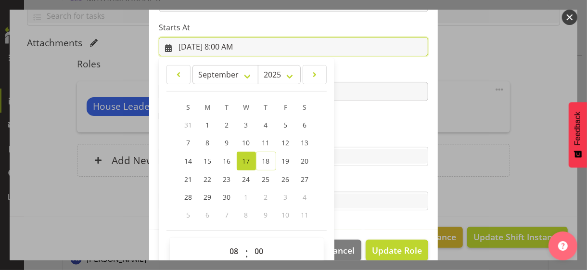
scroll to position [167, 0]
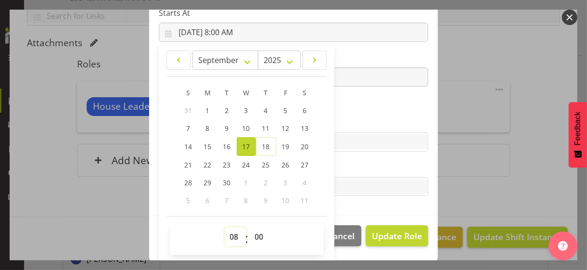
drag, startPoint x: 232, startPoint y: 233, endPoint x: 230, endPoint y: 228, distance: 6.0
click at [230, 228] on select "00 01 02 03 04 05 06 07 08 09 10 11 12 13 14 15 16 17 18 19 20 21 22 23" at bounding box center [236, 236] width 22 height 19
select select "7"
click at [225, 227] on select "00 01 02 03 04 05 06 07 08 09 10 11 12 13 14 15 16 17 18 19 20 21 22 23" at bounding box center [236, 236] width 22 height 19
type input "[DATE] 7:00 AM"
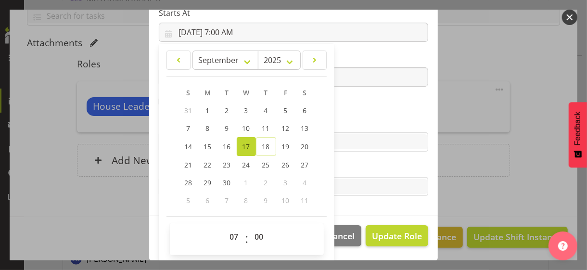
click at [366, 114] on section "Role CP House Leader Support Staff Wake Role Name House Leader 1 Starts At [DAT…" at bounding box center [293, 58] width 289 height 315
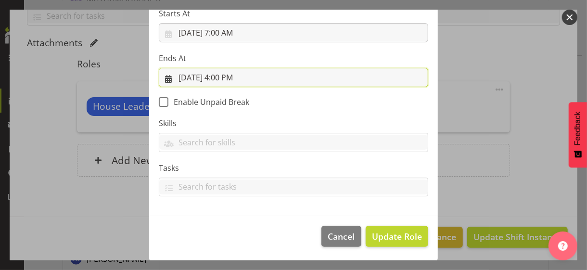
click at [224, 75] on input "[DATE] 4:00 PM" at bounding box center [294, 77] width 270 height 19
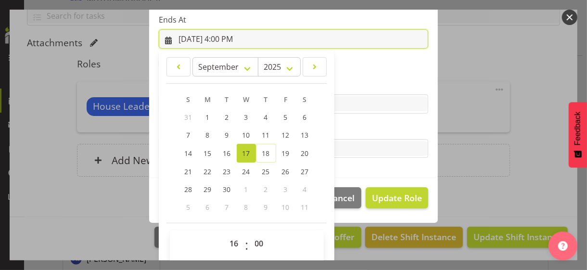
scroll to position [212, 0]
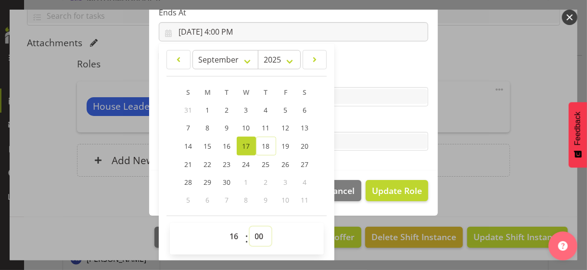
click at [252, 232] on select "00 01 02 03 04 05 06 07 08 09 10 11 12 13 14 15 16 17 18 19 20 21 22 23 24 25 2…" at bounding box center [261, 236] width 22 height 19
select select "30"
click at [250, 227] on select "00 01 02 03 04 05 06 07 08 09 10 11 12 13 14 15 16 17 18 19 20 21 22 23 24 25 2…" at bounding box center [261, 236] width 22 height 19
type input "[DATE] 4:30 PM"
click at [342, 123] on label "Tasks" at bounding box center [294, 122] width 270 height 12
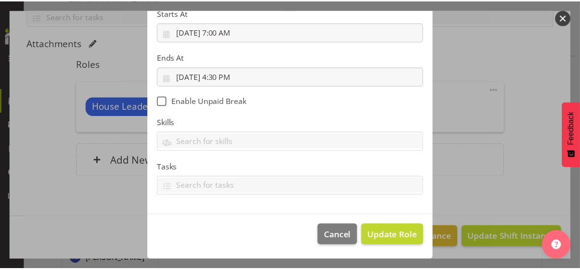
scroll to position [167, 0]
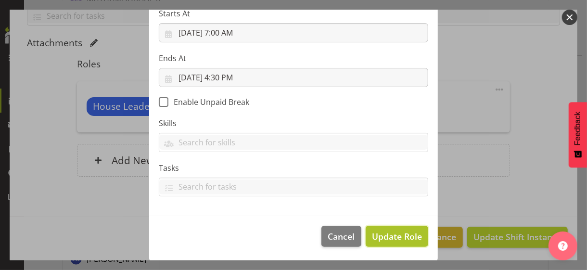
click at [384, 233] on span "Update Role" at bounding box center [397, 236] width 50 height 13
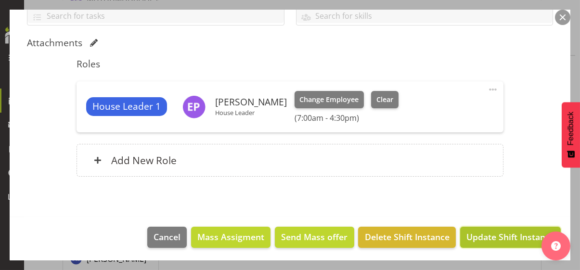
click at [482, 235] on span "Update Shift Instance" at bounding box center [510, 237] width 88 height 13
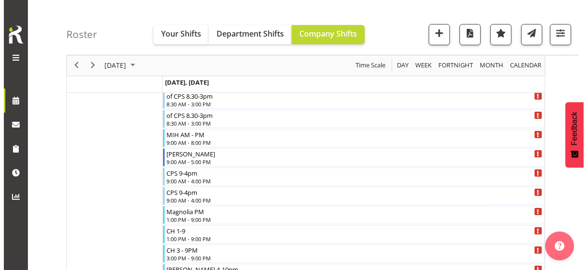
scroll to position [436, 0]
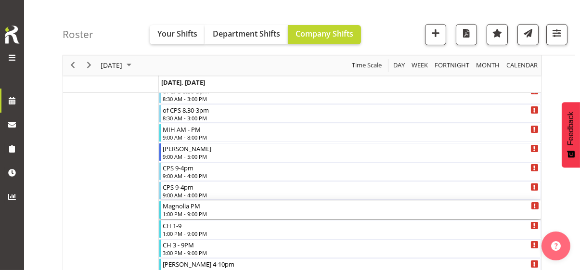
click at [195, 207] on div "Magnolia PM" at bounding box center [351, 206] width 376 height 10
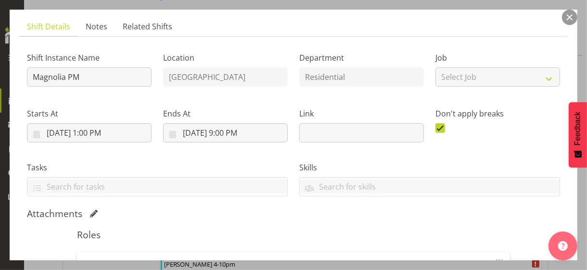
scroll to position [193, 0]
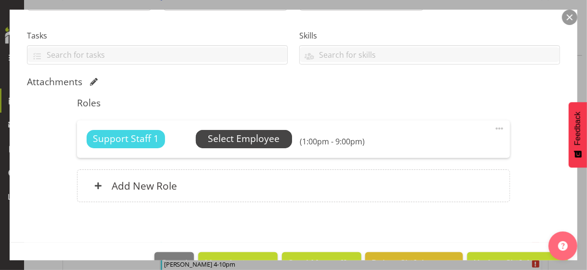
click at [219, 140] on span "Select Employee" at bounding box center [244, 139] width 72 height 14
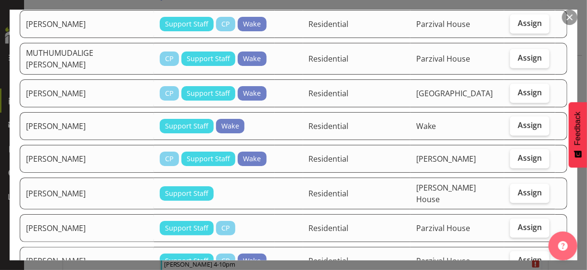
scroll to position [433, 0]
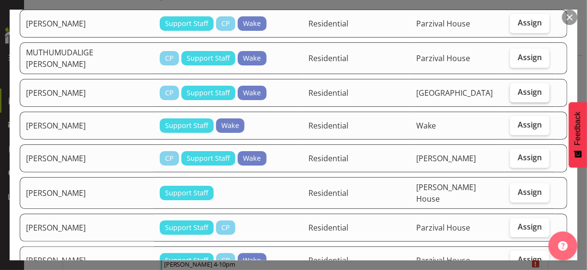
click at [518, 87] on span "Assign" at bounding box center [530, 92] width 24 height 10
click at [514, 89] on input "Assign" at bounding box center [513, 92] width 6 height 6
checkbox input "true"
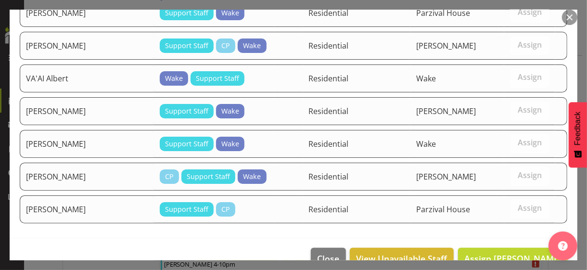
scroll to position [885, 0]
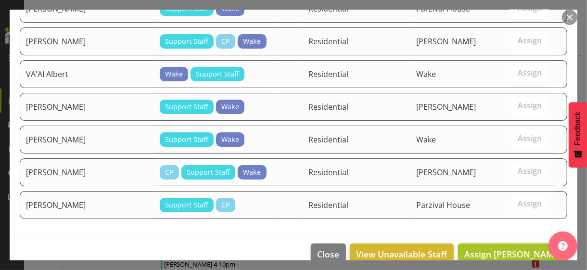
click at [494, 248] on span "Assign [PERSON_NAME]" at bounding box center [512, 254] width 97 height 12
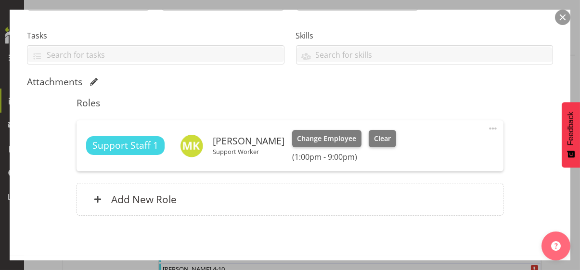
scroll to position [676, 0]
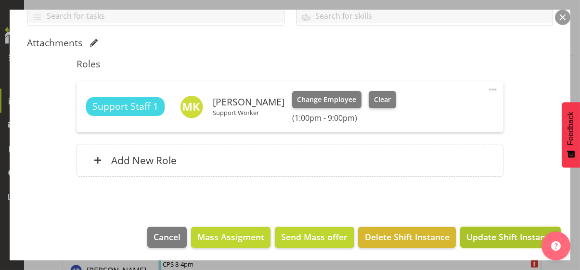
click at [488, 234] on span "Update Shift Instance" at bounding box center [510, 237] width 88 height 13
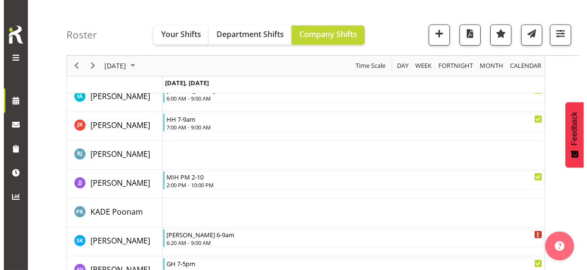
scroll to position [1465, 0]
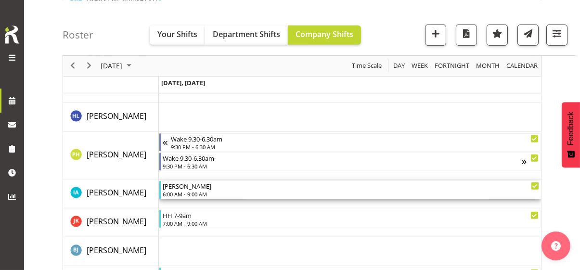
click at [191, 192] on div "6:00 AM - 9:00 AM" at bounding box center [351, 194] width 376 height 8
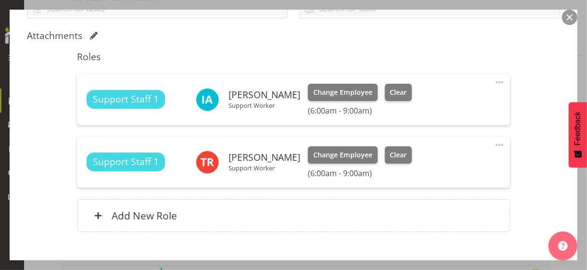
scroll to position [241, 0]
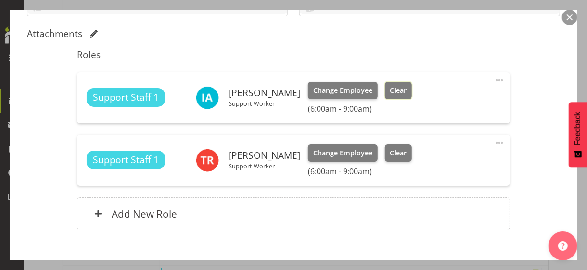
click at [387, 94] on button "Clear" at bounding box center [398, 90] width 27 height 17
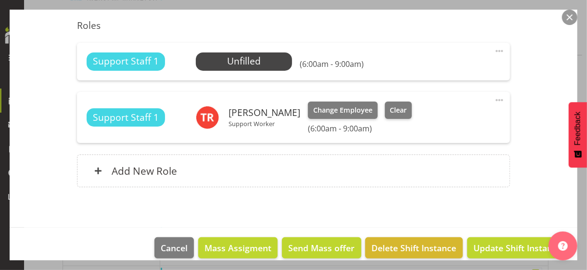
scroll to position [281, 0]
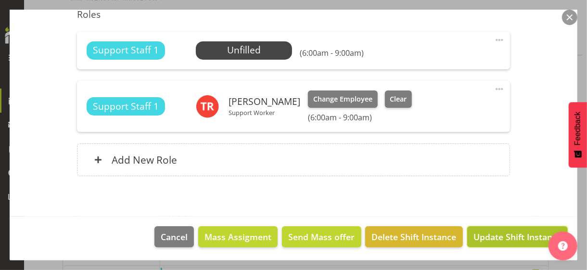
click at [495, 231] on span "Update Shift Instance" at bounding box center [518, 237] width 88 height 13
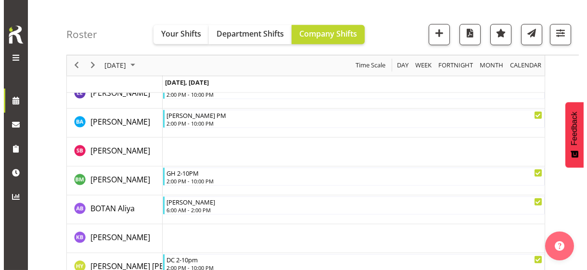
scroll to position [955, 0]
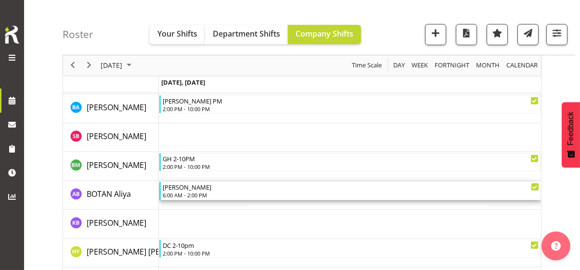
click at [195, 193] on div "6:00 AM - 2:00 PM" at bounding box center [351, 195] width 376 height 8
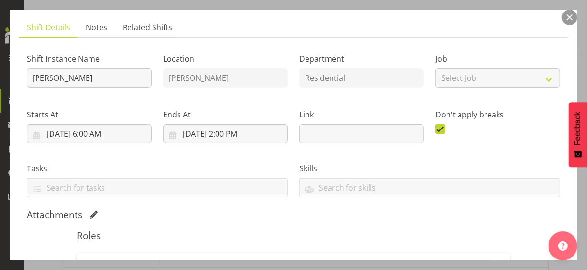
scroll to position [193, 0]
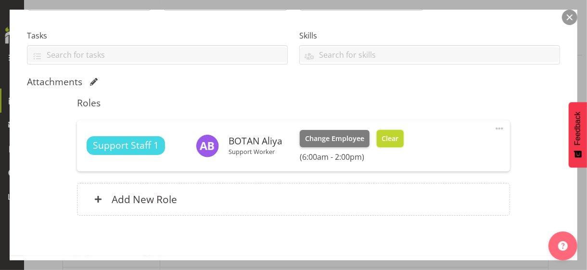
click at [387, 142] on span "Clear" at bounding box center [390, 138] width 17 height 11
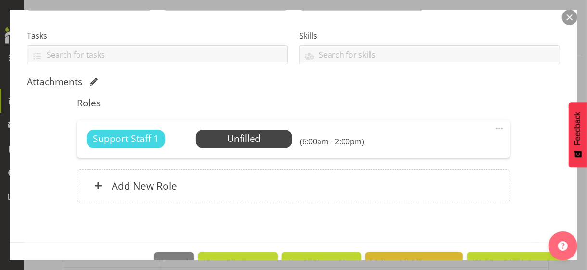
drag, startPoint x: 495, startPoint y: 126, endPoint x: 472, endPoint y: 131, distance: 23.1
click at [494, 127] on span at bounding box center [500, 129] width 12 height 12
click at [426, 145] on link "Edit" at bounding box center [459, 149] width 92 height 17
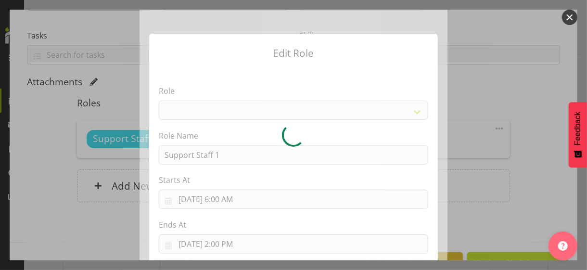
select select "1091"
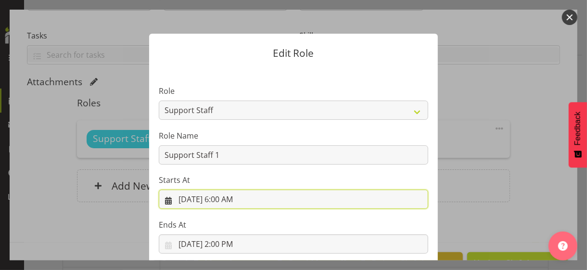
click at [228, 198] on input "[DATE] 6:00 AM" at bounding box center [294, 199] width 270 height 19
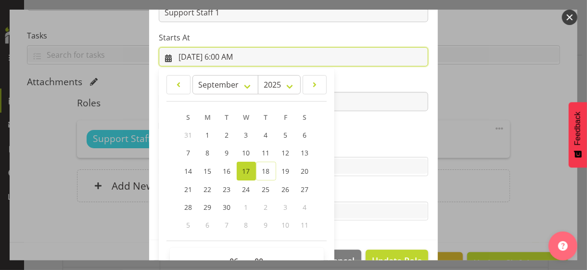
scroll to position [167, 0]
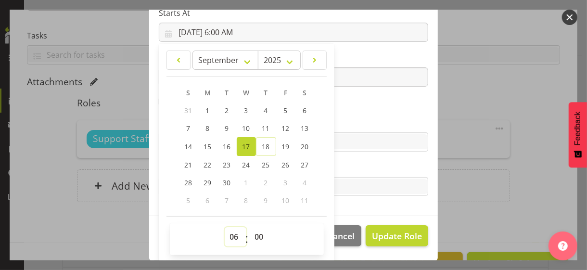
drag, startPoint x: 229, startPoint y: 233, endPoint x: 229, endPoint y: 228, distance: 4.8
click at [229, 232] on select "00 01 02 03 04 05 06 07 08 09 10 11 12 13 14 15 16 17 18 19 20 21 22 23" at bounding box center [236, 236] width 22 height 19
select select "7"
click at [225, 227] on select "00 01 02 03 04 05 06 07 08 09 10 11 12 13 14 15 16 17 18 19 20 21 22 23" at bounding box center [236, 236] width 22 height 19
type input "[DATE] 7:00 AM"
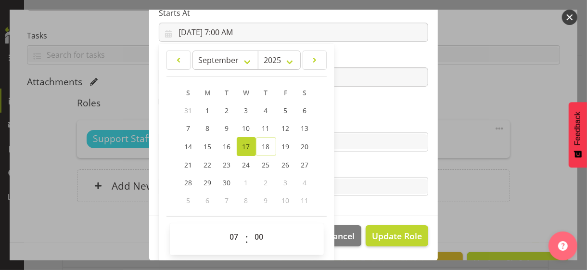
click at [343, 117] on label "Skills" at bounding box center [294, 123] width 270 height 12
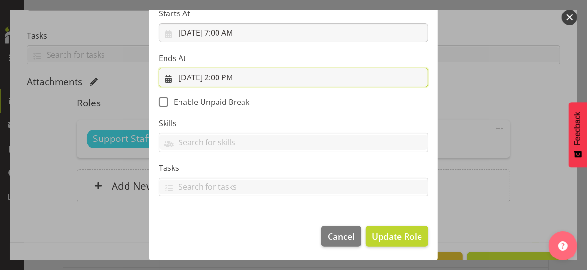
click at [236, 77] on input "[DATE] 2:00 PM" at bounding box center [294, 77] width 270 height 19
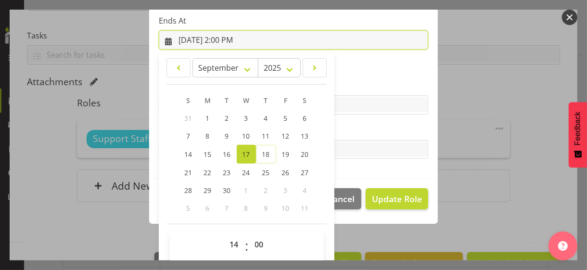
scroll to position [212, 0]
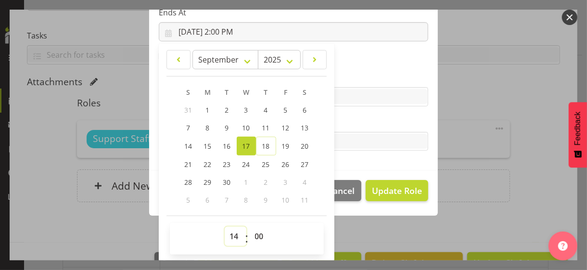
drag, startPoint x: 229, startPoint y: 232, endPoint x: 230, endPoint y: 227, distance: 5.9
click at [230, 232] on select "00 01 02 03 04 05 06 07 08 09 10 11 12 13 14 15 16 17 18 19 20 21 22 23" at bounding box center [236, 236] width 22 height 19
select select "15"
click at [225, 227] on select "00 01 02 03 04 05 06 07 08 09 10 11 12 13 14 15 16 17 18 19 20 21 22 23" at bounding box center [236, 236] width 22 height 19
type input "[DATE] 3:00 PM"
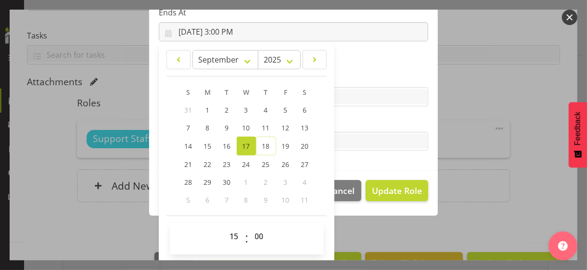
drag, startPoint x: 350, startPoint y: 124, endPoint x: 363, endPoint y: 150, distance: 29.5
click at [350, 124] on label "Tasks" at bounding box center [294, 122] width 270 height 12
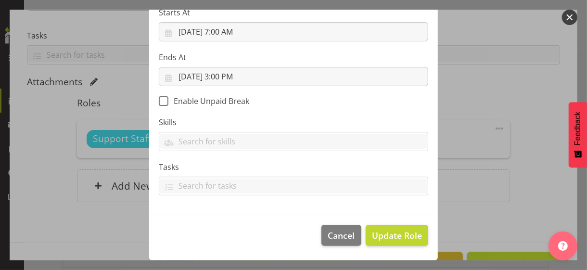
scroll to position [167, 0]
drag, startPoint x: 391, startPoint y: 234, endPoint x: 376, endPoint y: 221, distance: 19.8
click at [391, 234] on span "Update Role" at bounding box center [397, 236] width 50 height 13
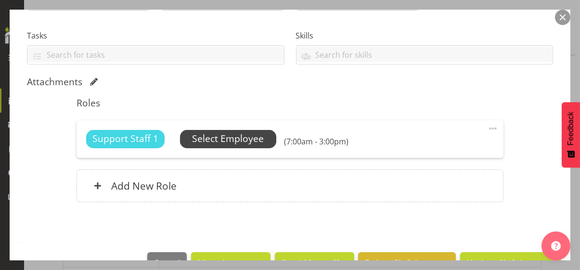
click at [237, 142] on span "Select Employee" at bounding box center [228, 139] width 72 height 14
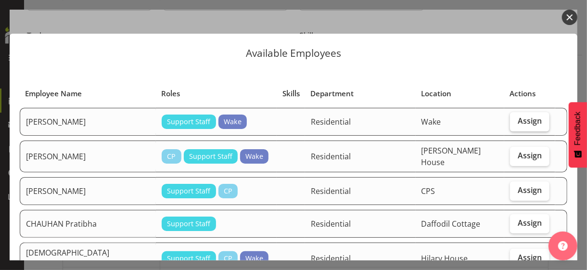
click at [518, 125] on span "Assign" at bounding box center [530, 121] width 24 height 10
click at [515, 124] on input "Assign" at bounding box center [513, 121] width 6 height 6
checkbox input "true"
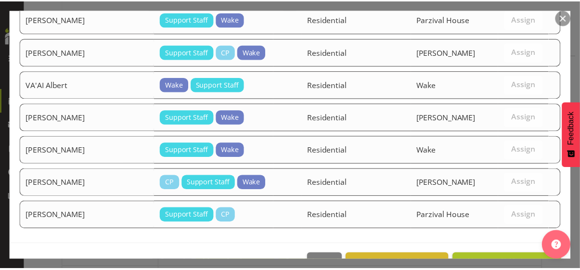
scroll to position [853, 0]
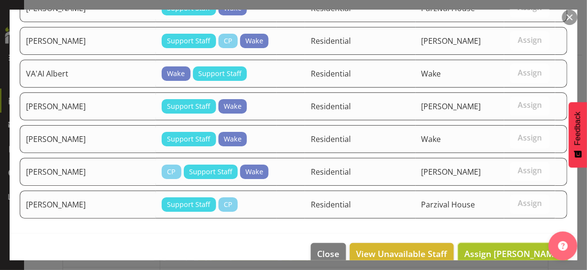
click at [514, 248] on span "Assign [PERSON_NAME]" at bounding box center [512, 254] width 97 height 12
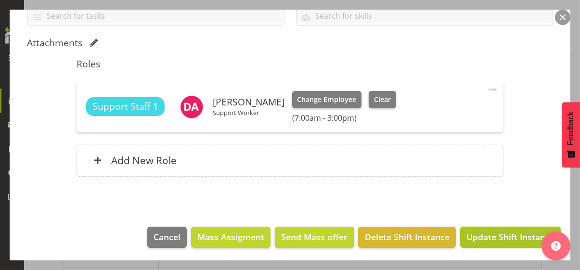
click at [514, 236] on span "Update Shift Instance" at bounding box center [510, 237] width 88 height 13
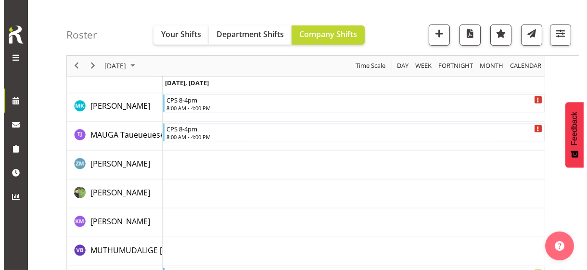
scroll to position [2014, 0]
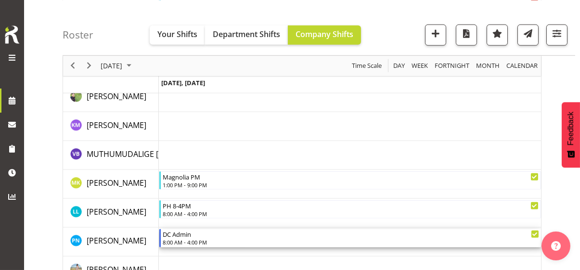
click at [191, 239] on div "8:00 AM - 4:00 PM" at bounding box center [351, 242] width 376 height 8
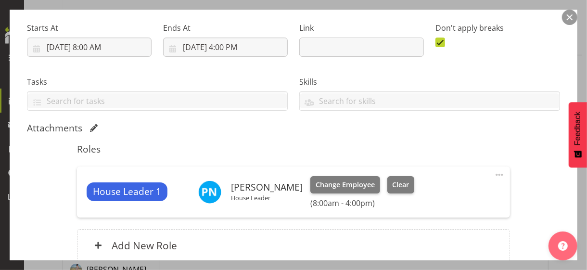
scroll to position [232, 0]
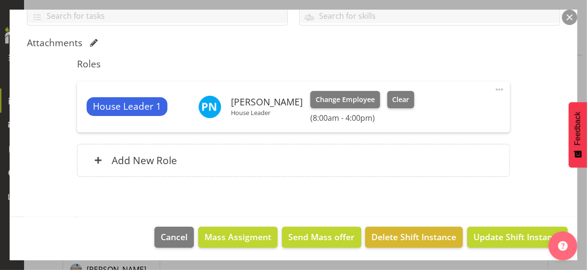
click at [494, 84] on span at bounding box center [500, 90] width 12 height 12
click at [431, 109] on link "Edit" at bounding box center [459, 110] width 92 height 17
select select "8"
select select "2025"
select select "8"
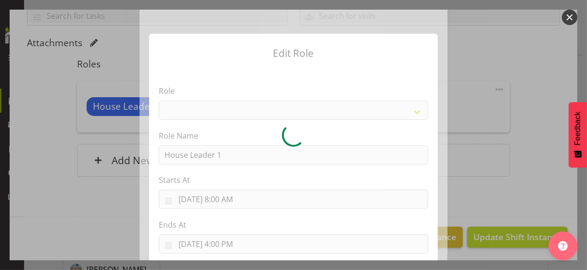
select select "1092"
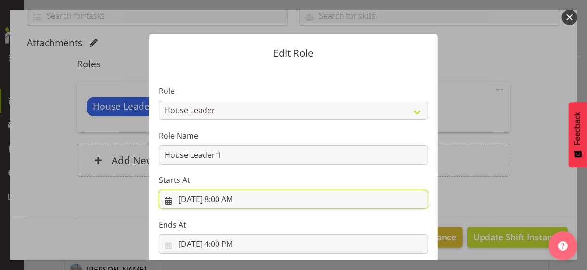
click at [230, 197] on input "[DATE] 8:00 AM" at bounding box center [294, 199] width 270 height 19
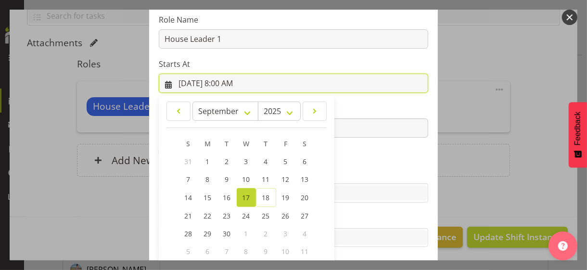
scroll to position [167, 0]
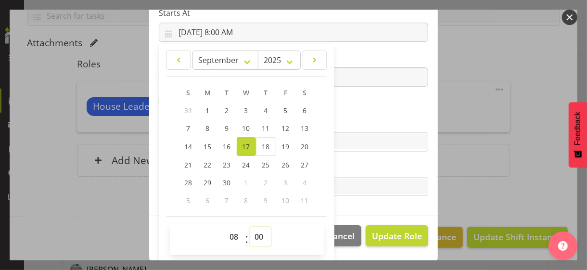
drag, startPoint x: 253, startPoint y: 236, endPoint x: 254, endPoint y: 226, distance: 9.7
click at [254, 233] on select "00 01 02 03 04 05 06 07 08 09 10 11 12 13 14 15 16 17 18 19 20 21 22 23 24 25 2…" at bounding box center [261, 236] width 22 height 19
select select "30"
click at [250, 227] on select "00 01 02 03 04 05 06 07 08 09 10 11 12 13 14 15 16 17 18 19 20 21 22 23 24 25 2…" at bounding box center [261, 236] width 22 height 19
type input "[DATE] 8:30 AM"
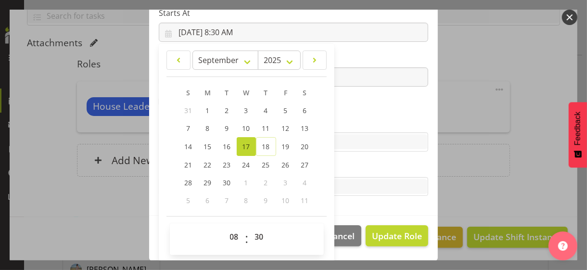
click at [351, 127] on label "Skills" at bounding box center [294, 123] width 270 height 12
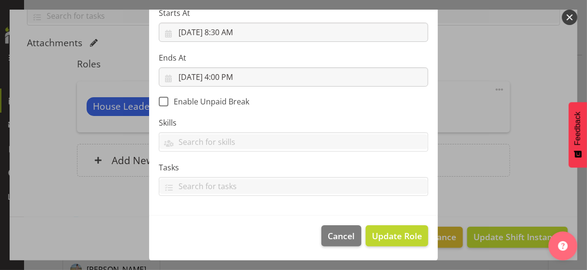
scroll to position [167, 0]
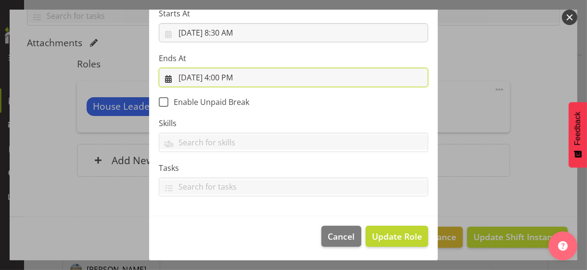
click at [226, 78] on input "[DATE] 4:00 PM" at bounding box center [294, 77] width 270 height 19
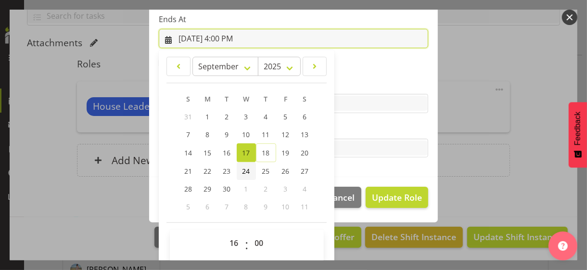
scroll to position [212, 0]
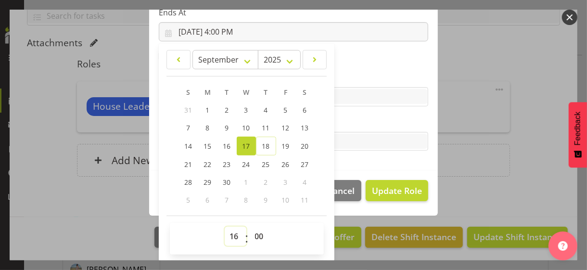
drag, startPoint x: 228, startPoint y: 234, endPoint x: 231, endPoint y: 227, distance: 7.6
click at [228, 234] on select "00 01 02 03 04 05 06 07 08 09 10 11 12 13 14 15 16 17 18 19 20 21 22 23" at bounding box center [236, 236] width 22 height 19
select select "19"
click at [225, 227] on select "00 01 02 03 04 05 06 07 08 09 10 11 12 13 14 15 16 17 18 19 20 21 22 23" at bounding box center [236, 236] width 22 height 19
type input "[DATE] 7:00 PM"
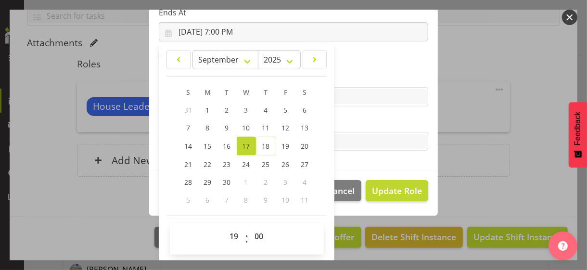
click at [342, 128] on div "Tasks" at bounding box center [294, 133] width 270 height 35
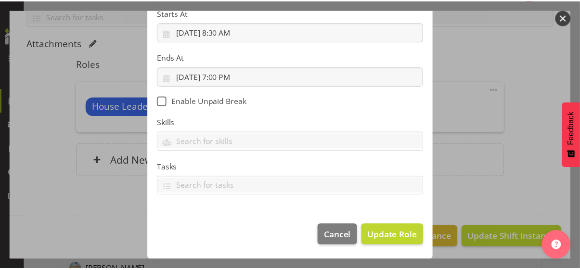
scroll to position [167, 0]
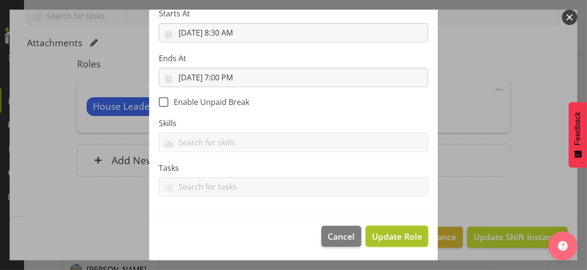
click at [382, 236] on span "Update Role" at bounding box center [397, 236] width 50 height 13
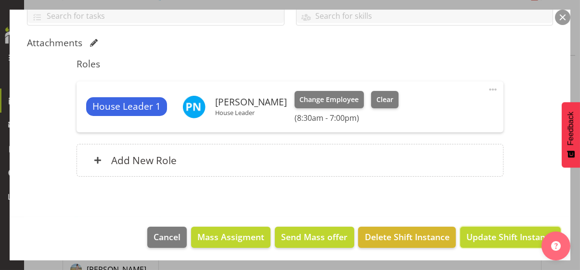
click at [475, 233] on span "Update Shift Instance" at bounding box center [510, 237] width 88 height 13
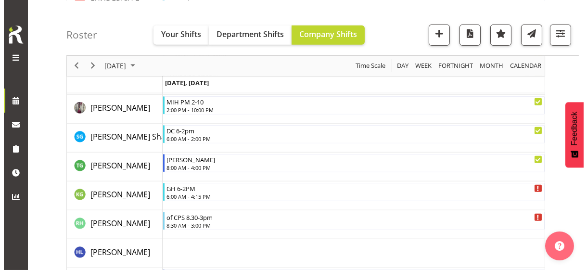
scroll to position [1340, 0]
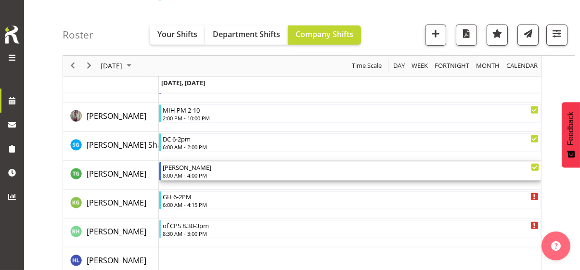
click at [191, 173] on div "8:00 AM - 4:00 PM" at bounding box center [351, 175] width 376 height 8
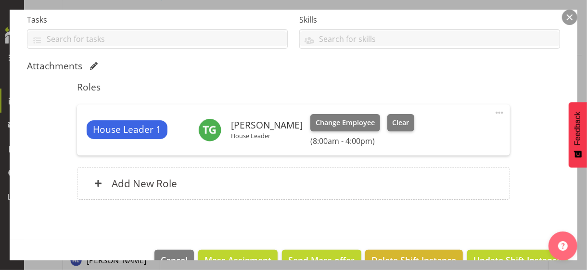
scroll to position [232, 0]
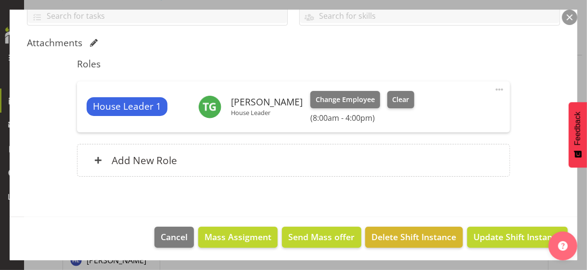
click at [494, 88] on span at bounding box center [500, 90] width 12 height 12
click at [435, 109] on link "Edit" at bounding box center [459, 110] width 92 height 17
select select "8"
select select "2025"
select select "8"
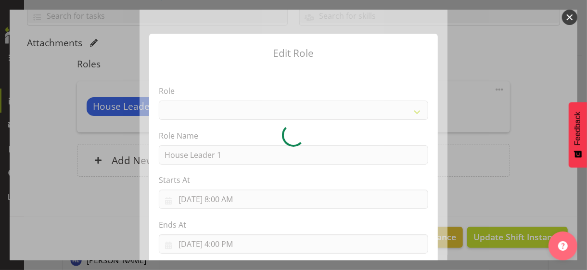
select select "1092"
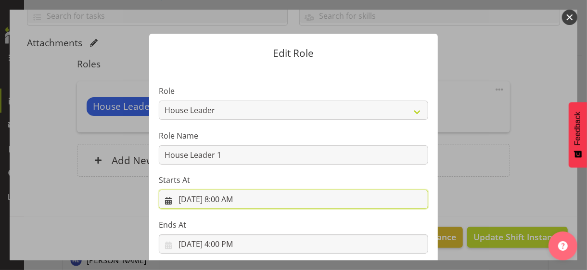
click at [229, 199] on input "[DATE] 8:00 AM" at bounding box center [294, 199] width 270 height 19
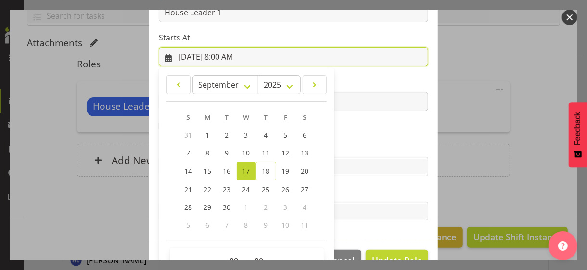
scroll to position [167, 0]
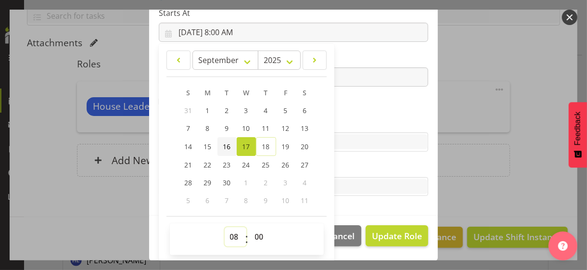
drag, startPoint x: 231, startPoint y: 232, endPoint x: 225, endPoint y: 141, distance: 91.6
click at [231, 232] on select "00 01 02 03 04 05 06 07 08 09 10 11 12 13 14 15 16 17 18 19 20 21 22 23" at bounding box center [236, 236] width 22 height 19
click at [228, 228] on select "00 01 02 03 04 05 06 07 08 09 10 11 12 13 14 15 16 17 18 19 20 21 22 23" at bounding box center [236, 236] width 22 height 19
select select "6"
click at [225, 227] on select "00 01 02 03 04 05 06 07 08 09 10 11 12 13 14 15 16 17 18 19 20 21 22 23" at bounding box center [236, 236] width 22 height 19
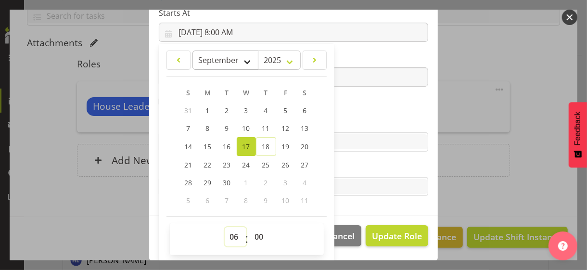
type input "[DATE] 6:00 AM"
click at [343, 104] on section "Role CP House Leader Support Staff Wake Role Name House Leader 1 Starts At [DAT…" at bounding box center [293, 58] width 289 height 315
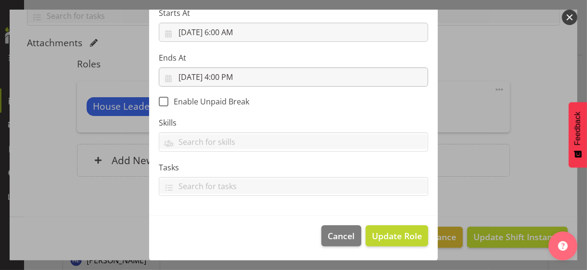
scroll to position [167, 0]
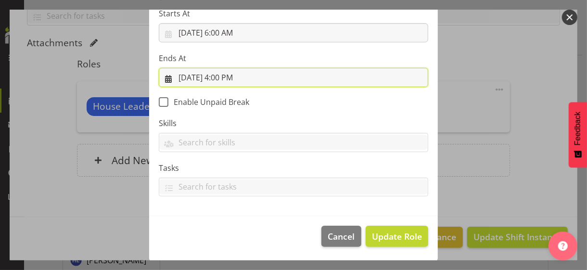
click at [236, 77] on input "[DATE] 4:00 PM" at bounding box center [294, 77] width 270 height 19
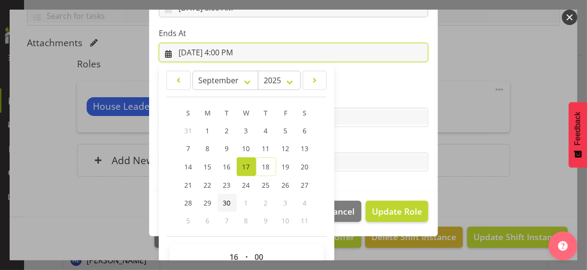
scroll to position [212, 0]
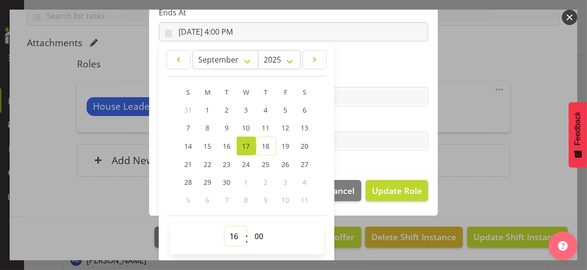
click at [230, 235] on select "00 01 02 03 04 05 06 07 08 09 10 11 12 13 14 15 16 17 18 19 20 21 22 23" at bounding box center [236, 236] width 22 height 19
select select "17"
click at [225, 227] on select "00 01 02 03 04 05 06 07 08 09 10 11 12 13 14 15 16 17 18 19 20 21 22 23" at bounding box center [236, 236] width 22 height 19
type input "[DATE] 5:00 PM"
drag, startPoint x: 350, startPoint y: 116, endPoint x: 356, endPoint y: 129, distance: 13.8
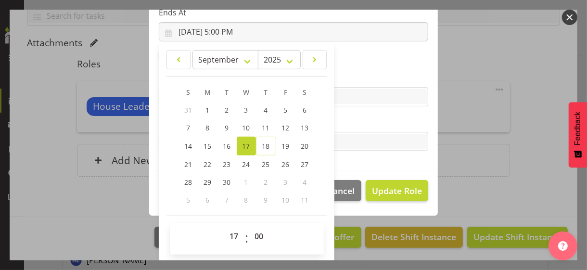
click at [350, 116] on label "Tasks" at bounding box center [294, 122] width 270 height 12
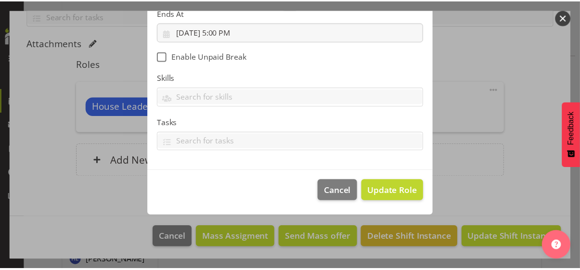
scroll to position [167, 0]
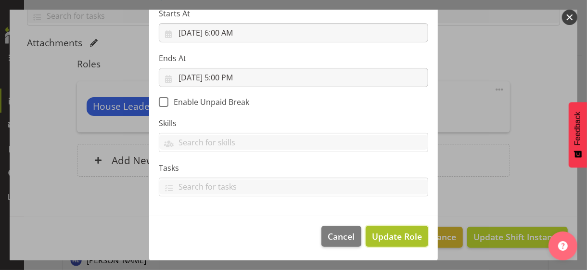
click at [390, 234] on span "Update Role" at bounding box center [397, 236] width 50 height 13
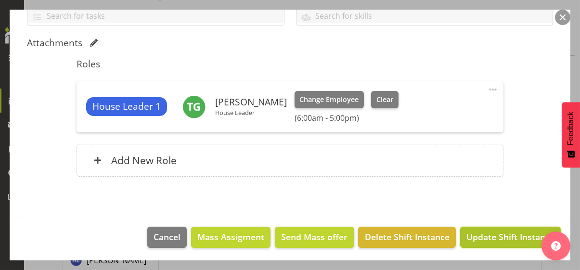
click at [478, 240] on span "Update Shift Instance" at bounding box center [510, 237] width 88 height 13
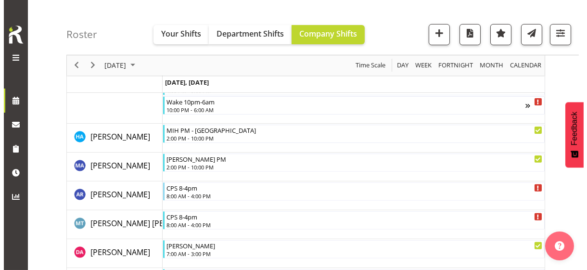
scroll to position [762, 0]
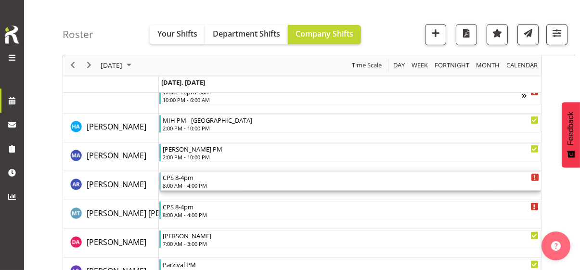
click at [192, 182] on div "8:00 AM - 4:00 PM" at bounding box center [351, 185] width 376 height 8
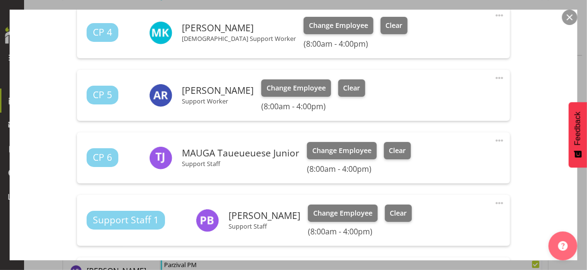
scroll to position [481, 0]
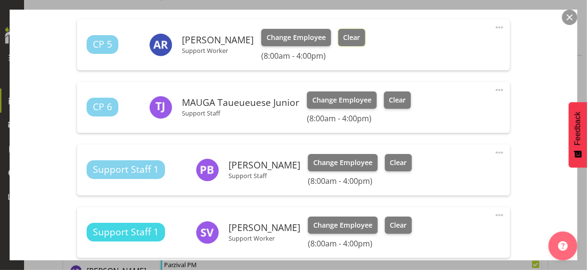
drag, startPoint x: 363, startPoint y: 36, endPoint x: 375, endPoint y: 57, distance: 24.8
click at [360, 36] on span "Clear" at bounding box center [351, 37] width 17 height 11
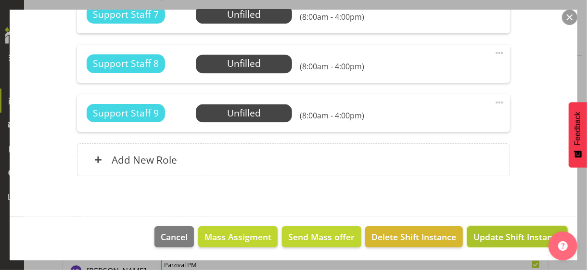
click at [499, 232] on span "Update Shift Instance" at bounding box center [518, 237] width 88 height 13
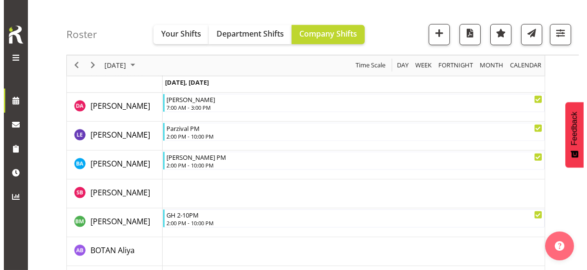
scroll to position [887, 0]
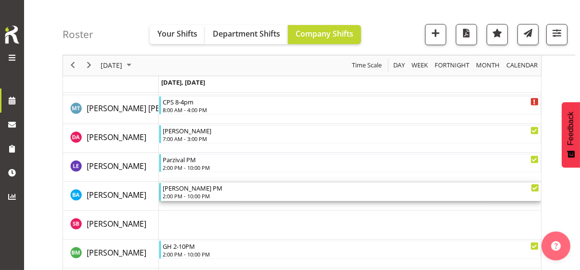
click at [192, 194] on div "2:00 PM - 10:00 PM" at bounding box center [351, 196] width 376 height 8
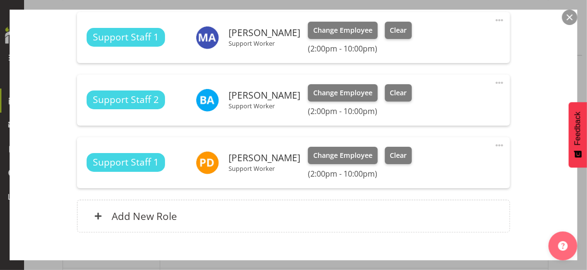
scroll to position [404, 0]
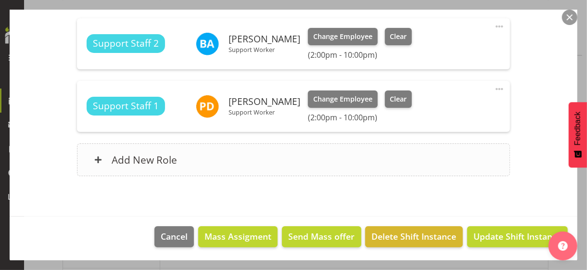
click at [244, 166] on div "Add New Role" at bounding box center [293, 159] width 433 height 33
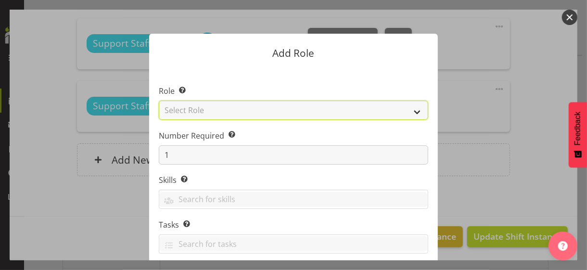
click at [206, 111] on select "Select Role CP House Leader Support Staff Wake" at bounding box center [294, 110] width 270 height 19
select select "1091"
click at [159, 101] on select "Select Role CP House Leader Support Staff Wake" at bounding box center [294, 110] width 270 height 19
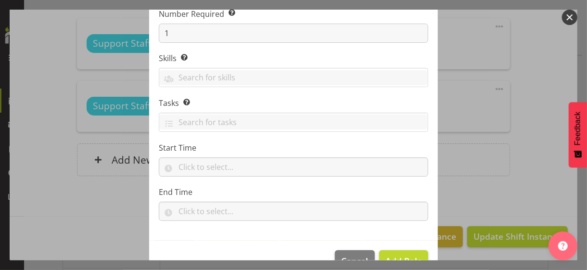
scroll to position [146, 0]
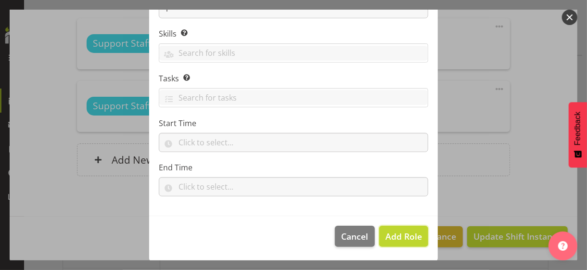
drag, startPoint x: 395, startPoint y: 233, endPoint x: 421, endPoint y: 203, distance: 39.9
click at [395, 233] on span "Add Role" at bounding box center [404, 237] width 37 height 12
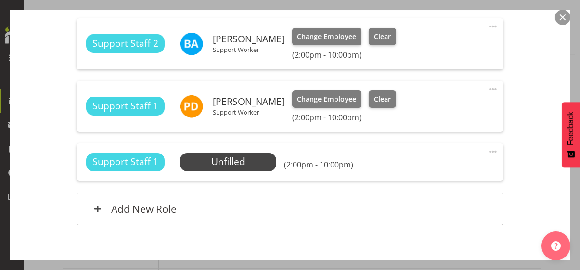
click at [487, 151] on span at bounding box center [493, 152] width 12 height 12
click at [429, 172] on link "Edit" at bounding box center [452, 172] width 92 height 17
select select "8"
select select "2025"
select select "22"
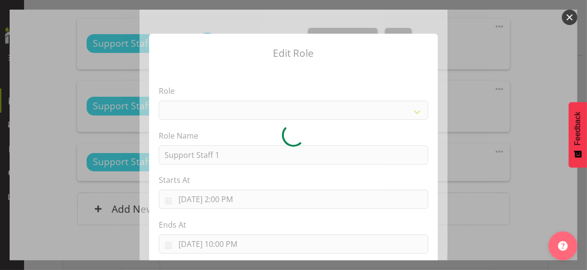
select select "1091"
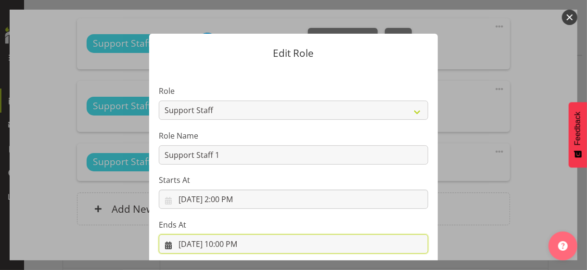
click at [227, 242] on input "[DATE] 10:00 PM" at bounding box center [294, 243] width 270 height 19
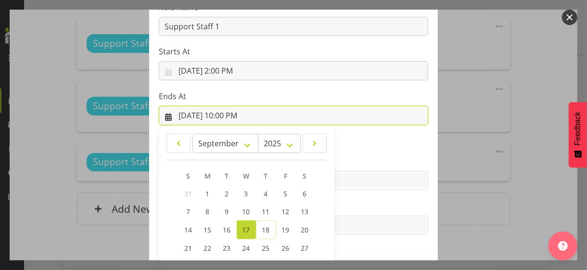
scroll to position [212, 0]
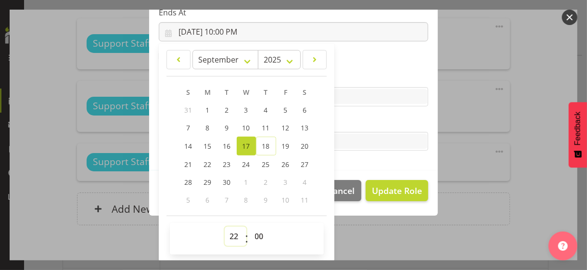
click at [232, 232] on select "00 01 02 03 04 05 06 07 08 09 10 11 12 13 14 15 16 17 18 19 20 21 22 23" at bounding box center [236, 236] width 22 height 19
click at [228, 227] on select "00 01 02 03 04 05 06 07 08 09 10 11 12 13 14 15 16 17 18 19 20 21 22 23" at bounding box center [236, 236] width 22 height 19
select select "15"
click at [225, 227] on select "00 01 02 03 04 05 06 07 08 09 10 11 12 13 14 15 16 17 18 19 20 21 22 23" at bounding box center [236, 236] width 22 height 19
type input "[DATE] 3:00 PM"
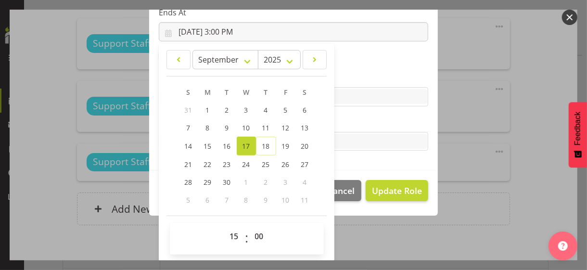
drag, startPoint x: 342, startPoint y: 115, endPoint x: 372, endPoint y: 155, distance: 50.0
click at [343, 116] on section "Role CP House Leader Support Staff Wake Role Name Support Staff 1 Starts At [DA…" at bounding box center [293, 13] width 289 height 315
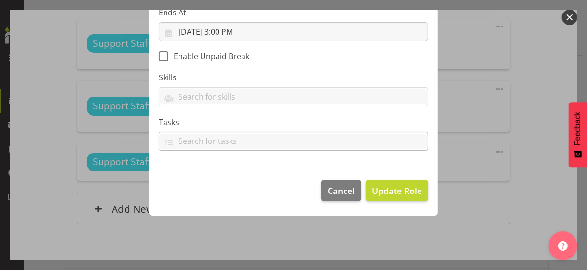
scroll to position [167, 0]
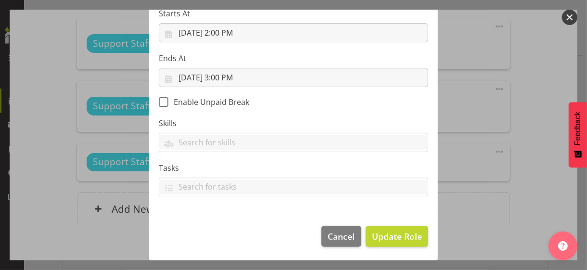
click at [389, 240] on span "Update Role" at bounding box center [397, 236] width 50 height 13
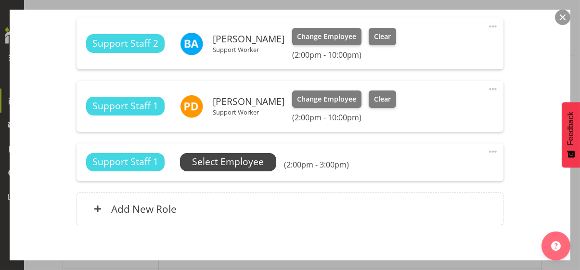
click at [255, 161] on span "Select Employee" at bounding box center [228, 162] width 72 height 14
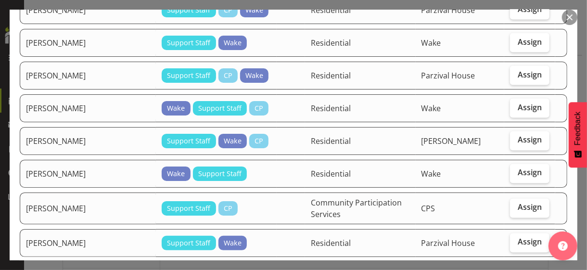
scroll to position [963, 0]
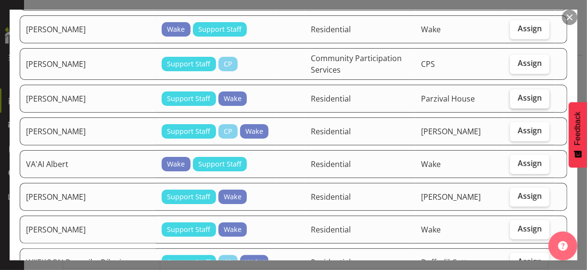
click at [518, 90] on label "Assign" at bounding box center [529, 98] width 39 height 19
click at [516, 95] on input "Assign" at bounding box center [513, 98] width 6 height 6
checkbox input "true"
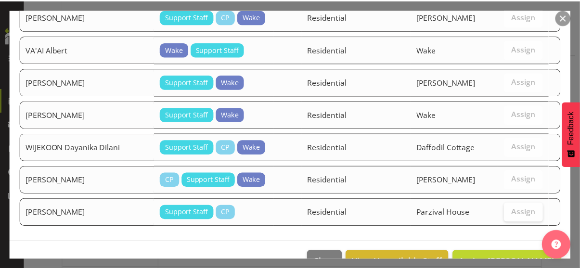
scroll to position [1085, 0]
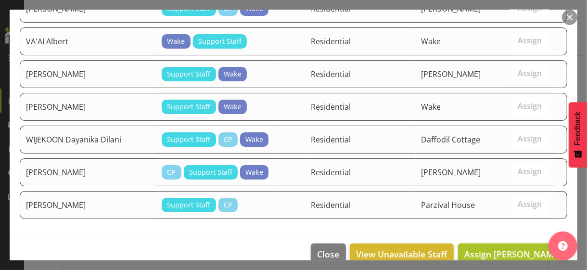
click at [498, 248] on span "Assign [PERSON_NAME]" at bounding box center [512, 254] width 97 height 12
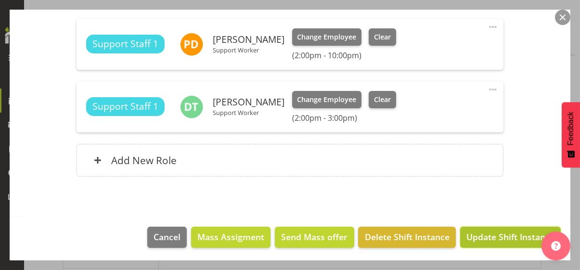
click at [495, 237] on span "Update Shift Instance" at bounding box center [510, 237] width 88 height 13
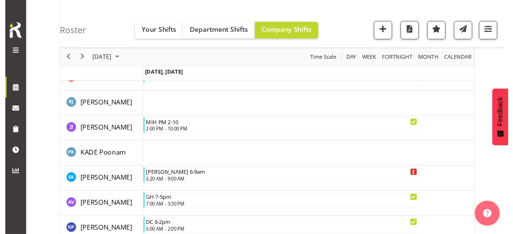
scroll to position [2405, 0]
